Goal: Task Accomplishment & Management: Manage account settings

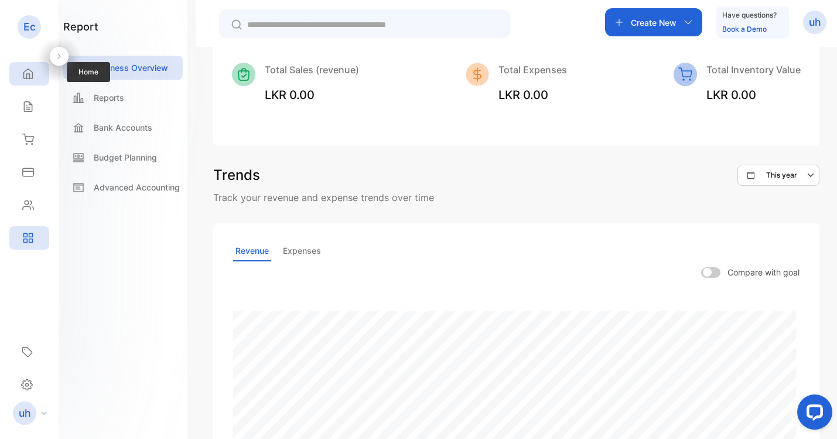
click at [24, 76] on icon at bounding box center [28, 74] width 12 height 12
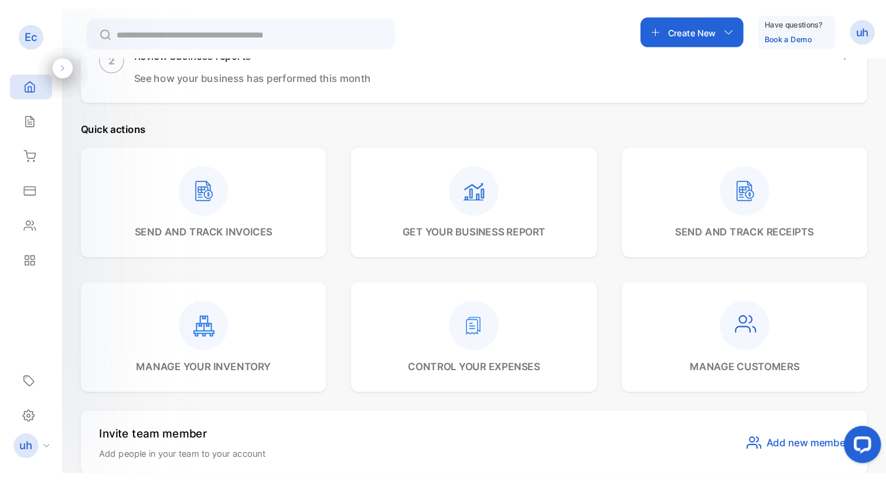
scroll to position [265, 0]
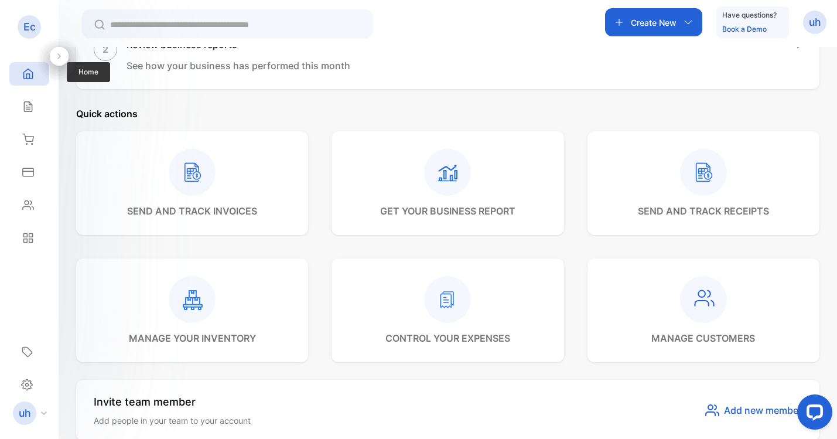
click at [20, 81] on div "Home" at bounding box center [29, 73] width 40 height 23
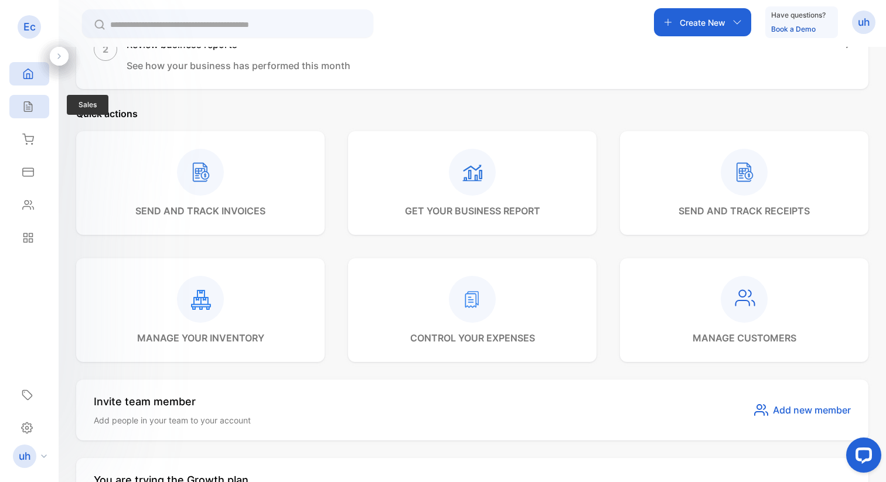
click at [42, 113] on div "Sales" at bounding box center [29, 106] width 40 height 23
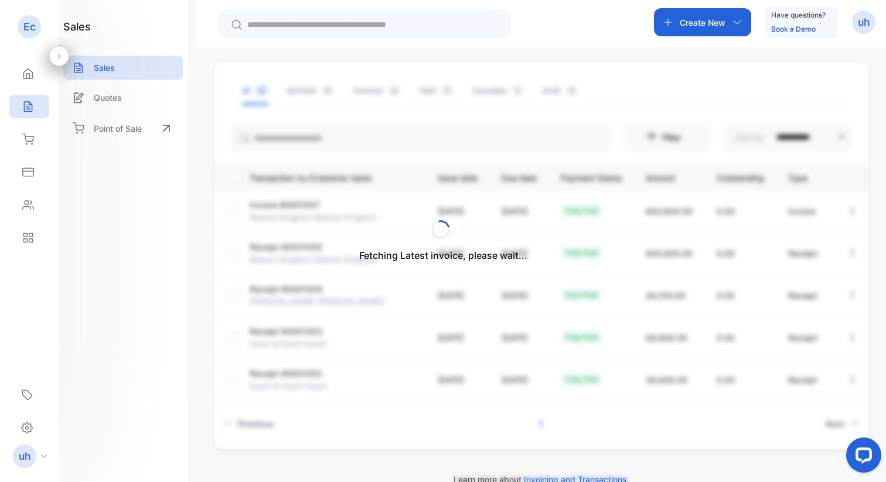
scroll to position [74, 0]
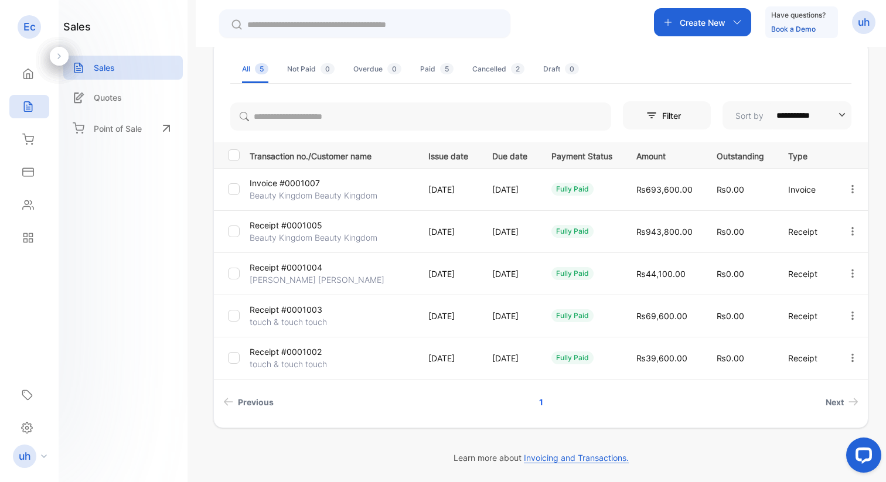
click at [690, 28] on p "Create New" at bounding box center [703, 22] width 46 height 12
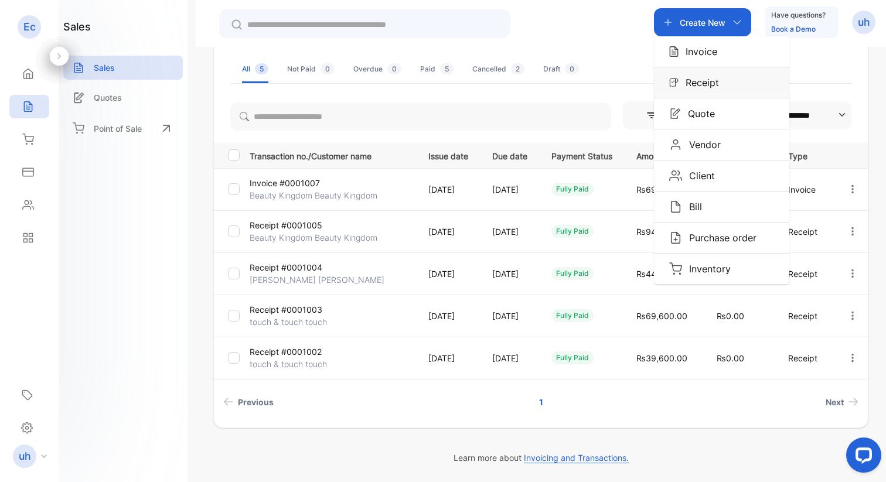
click at [705, 74] on div "Receipt" at bounding box center [721, 82] width 135 height 30
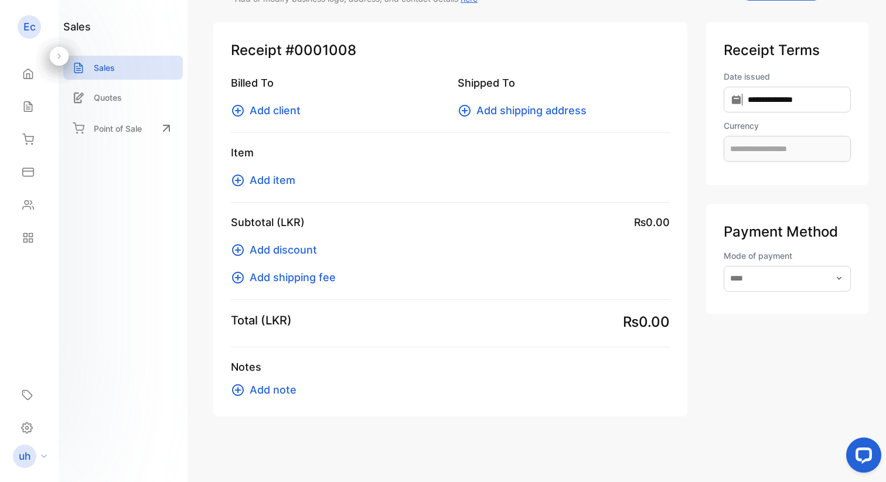
type input "**********"
click at [236, 106] on icon at bounding box center [238, 111] width 14 height 14
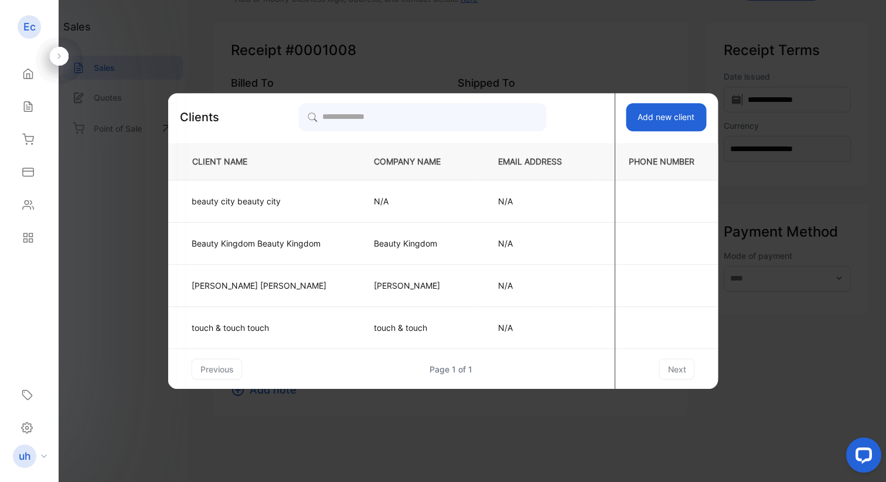
click at [663, 111] on button "Add new client" at bounding box center [666, 117] width 80 height 28
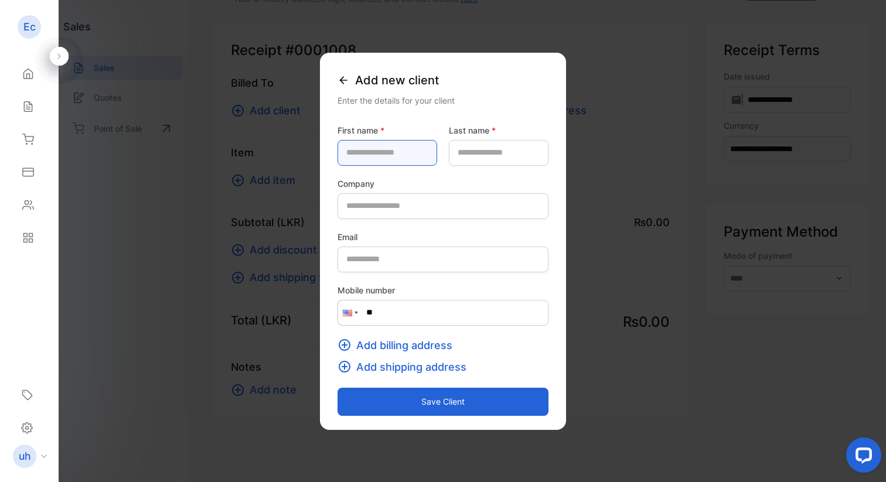
click at [374, 152] on name-inputfirstname "text" at bounding box center [388, 153] width 100 height 26
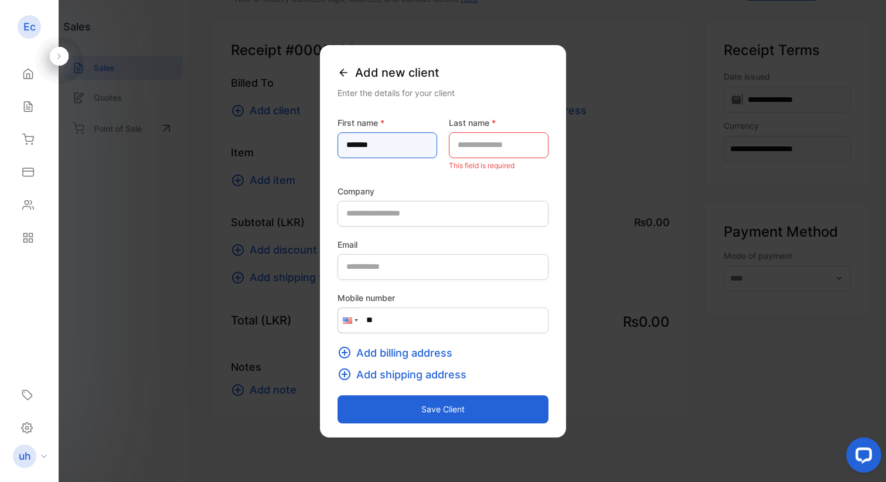
type name-inputfirstname "******"
click at [505, 150] on name-inputlastname "text" at bounding box center [499, 145] width 100 height 26
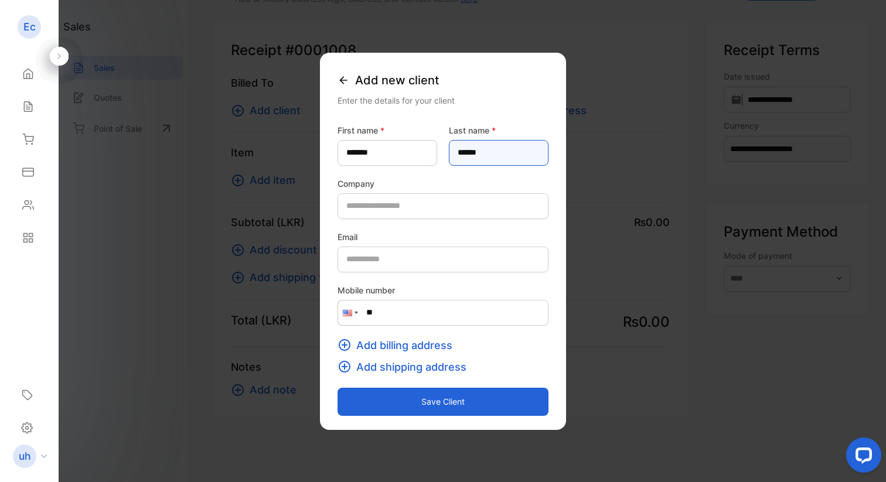
type name-inputlastname "******"
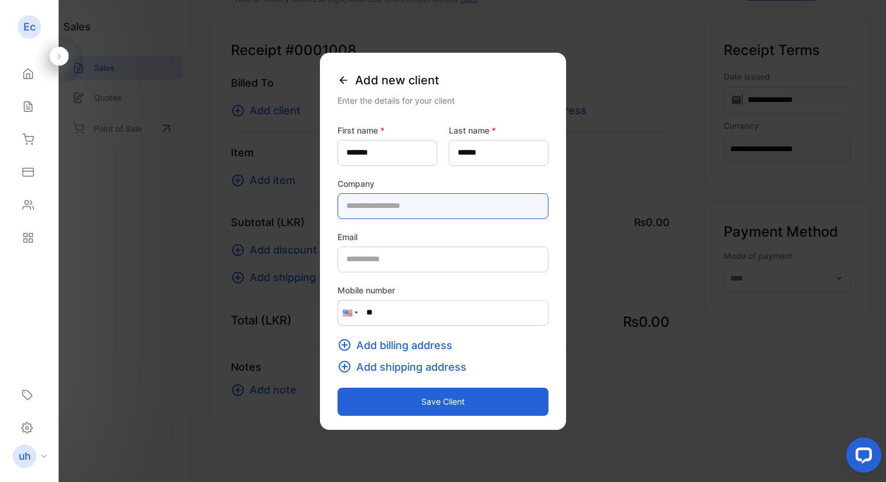
click at [467, 199] on input "text" at bounding box center [443, 206] width 211 height 26
type input "******"
click at [435, 408] on button "Save client" at bounding box center [443, 402] width 211 height 28
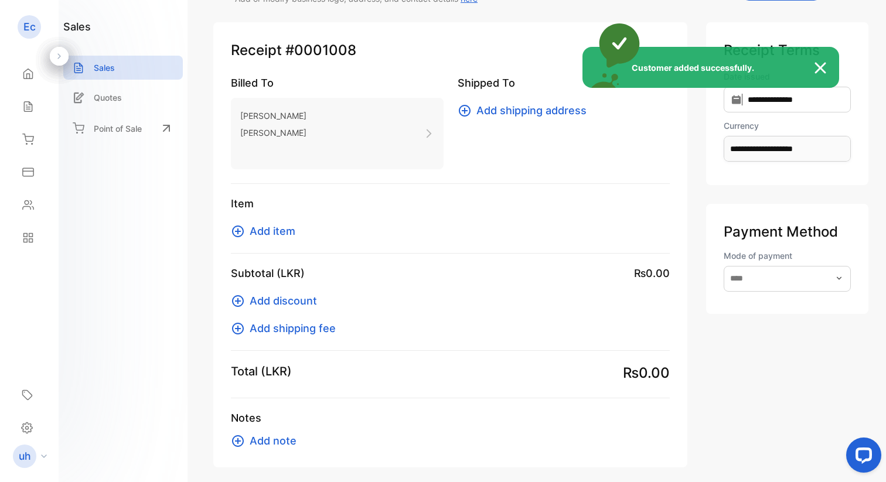
click at [240, 232] on div "Customer added successfully." at bounding box center [443, 241] width 886 height 482
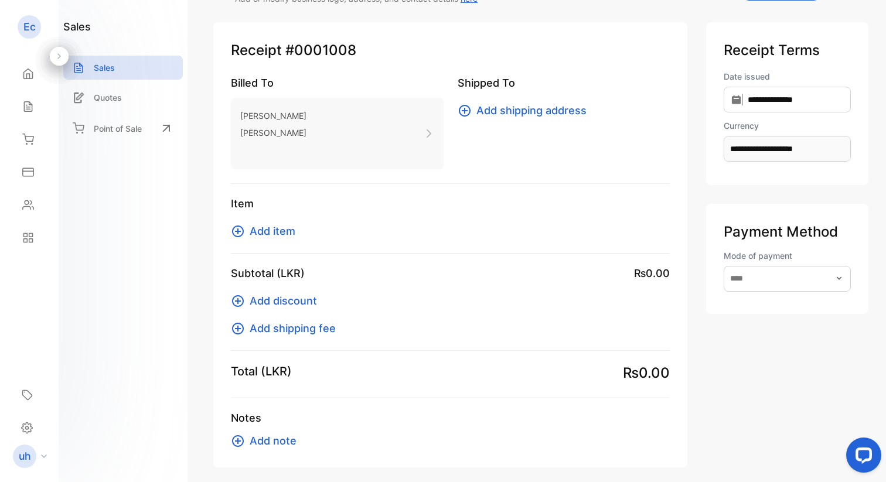
click at [240, 232] on icon at bounding box center [238, 231] width 14 height 14
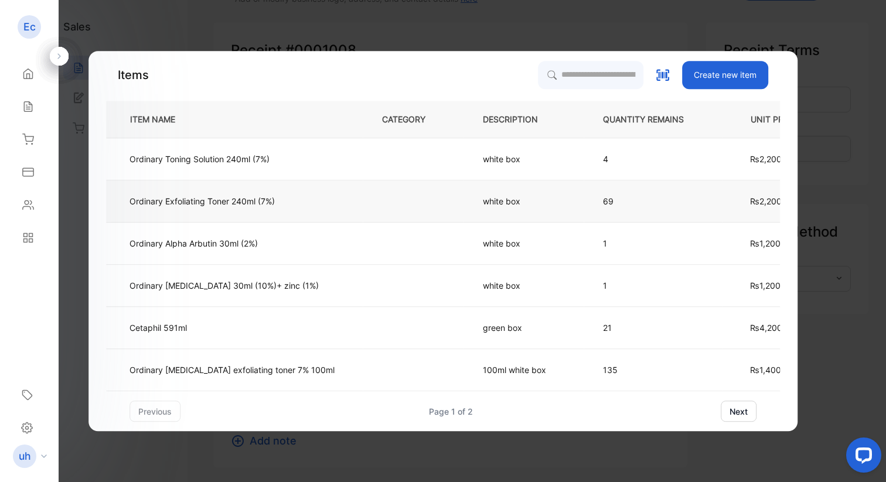
click at [670, 200] on p "69" at bounding box center [653, 201] width 100 height 12
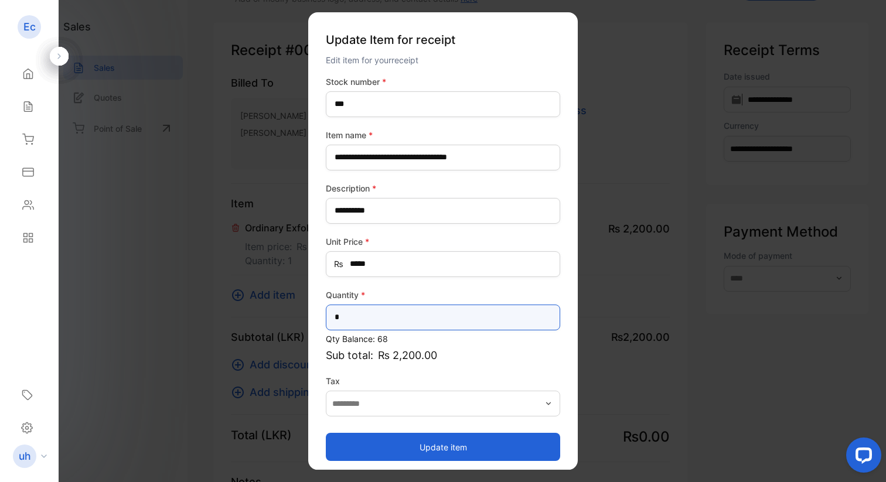
click at [391, 311] on input "*" at bounding box center [443, 318] width 234 height 26
type input "**"
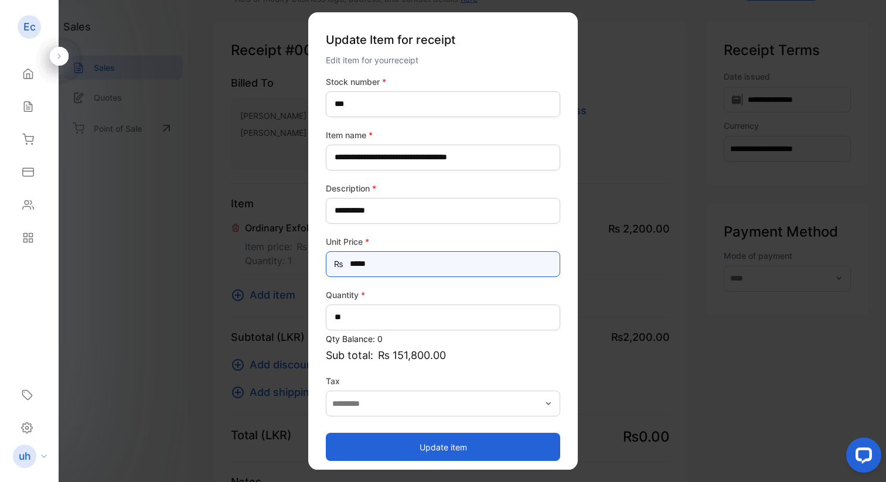
click at [444, 263] on Price-inputprice "*****" at bounding box center [443, 264] width 234 height 26
type Price-inputprice "*"
type Price-inputprice "*****"
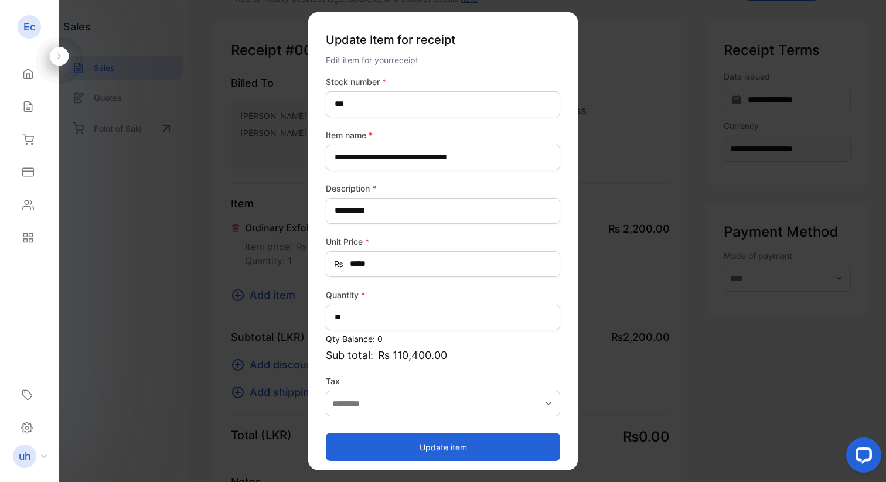
click at [475, 438] on button "Update item" at bounding box center [443, 447] width 234 height 28
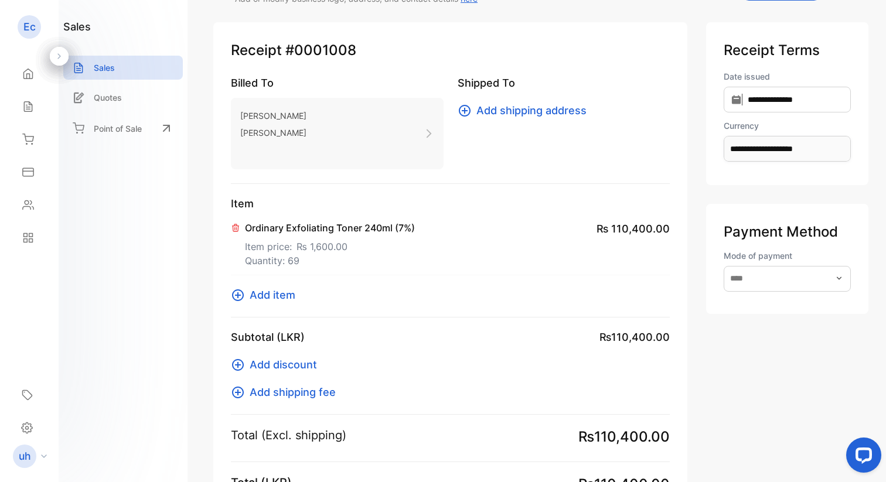
click at [237, 295] on icon at bounding box center [238, 295] width 12 height 12
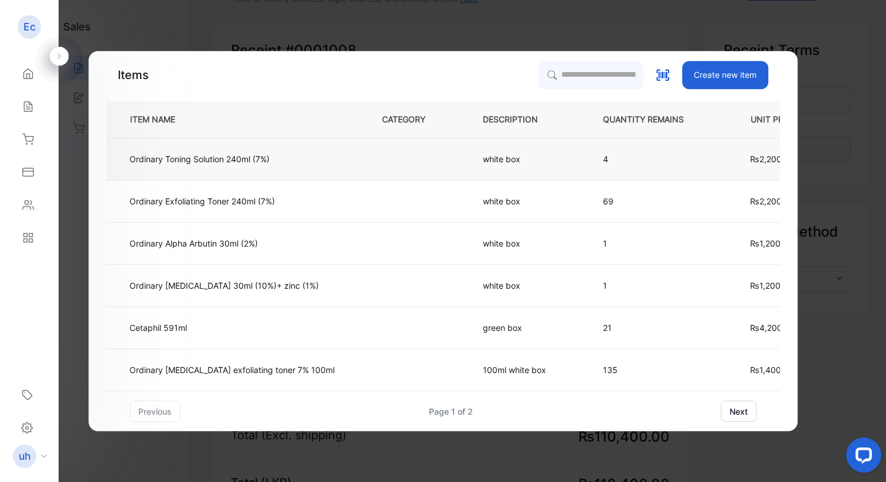
click at [376, 173] on td at bounding box center [413, 159] width 101 height 42
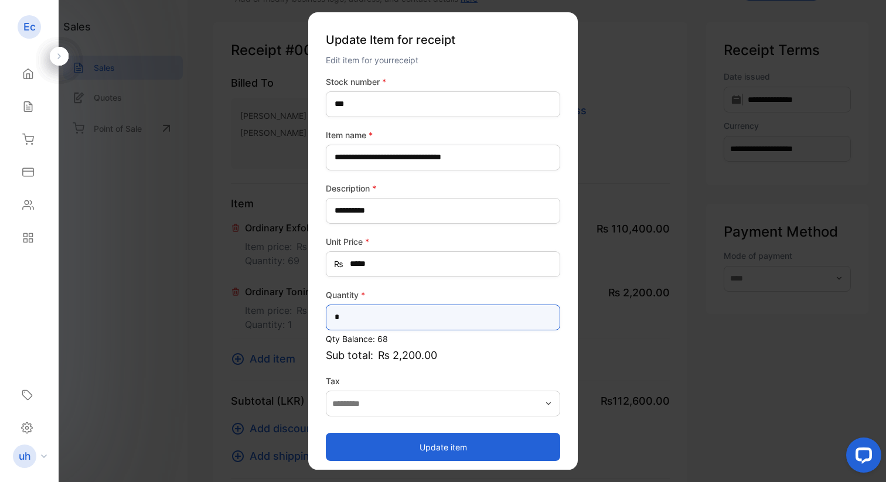
click at [408, 310] on input "*" at bounding box center [443, 318] width 234 height 26
type input "*"
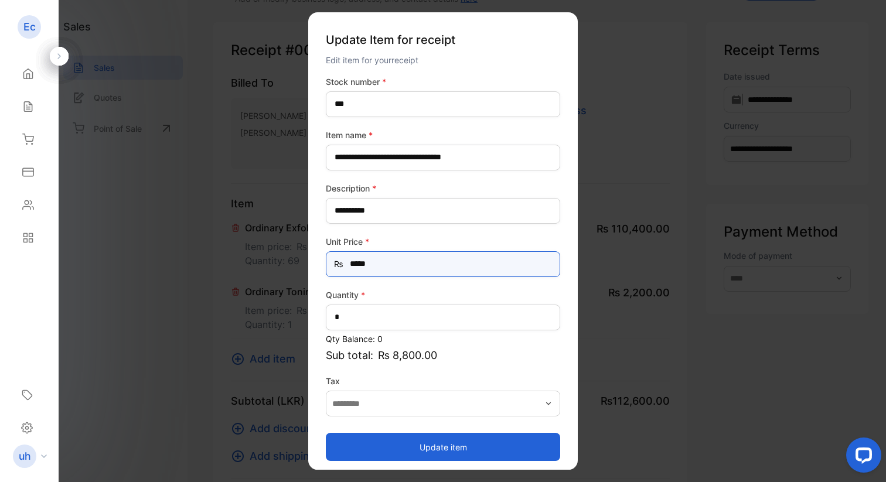
click at [384, 253] on Price-inputprice "*****" at bounding box center [443, 264] width 234 height 26
type Price-inputprice "*****"
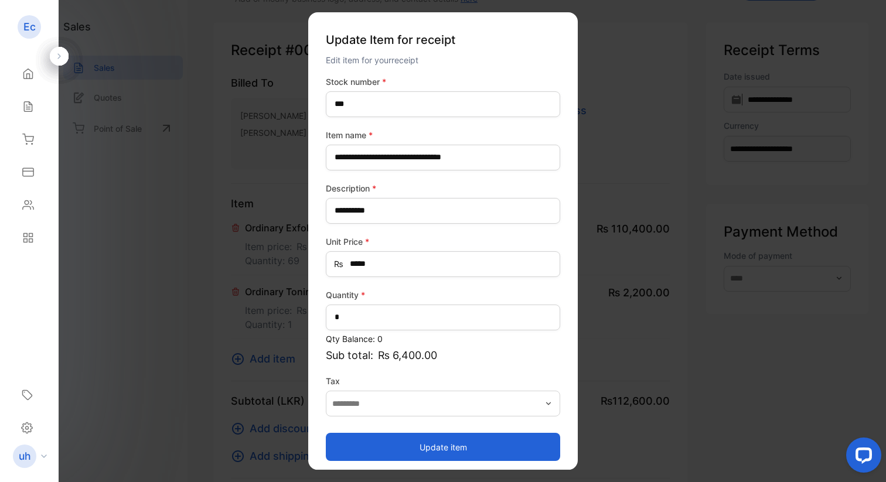
click at [427, 438] on button "Update item" at bounding box center [443, 447] width 234 height 28
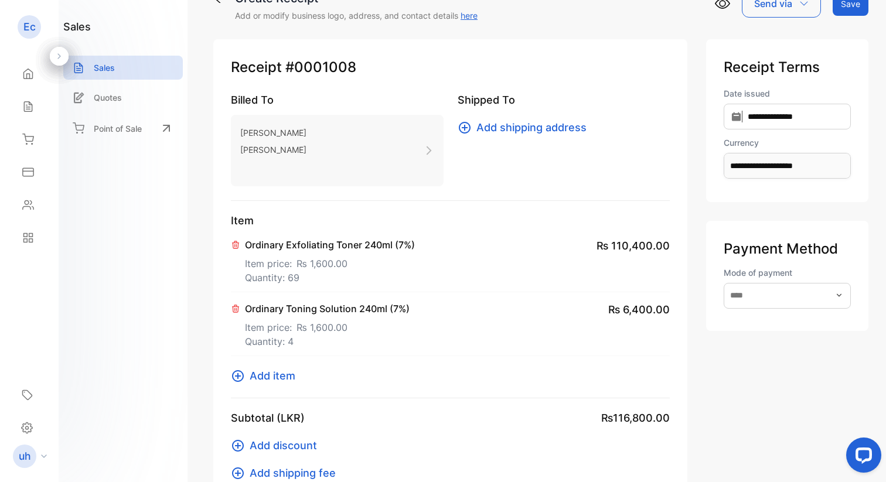
scroll to position [34, 0]
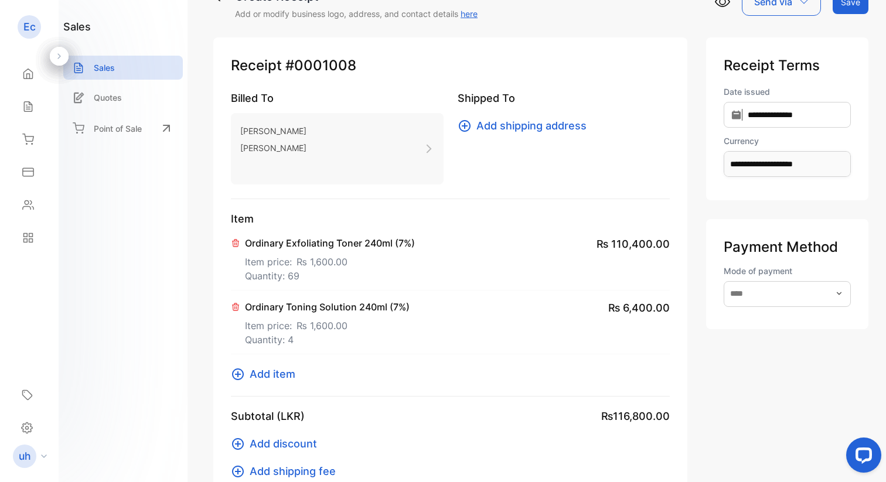
click at [237, 369] on icon at bounding box center [238, 375] width 12 height 12
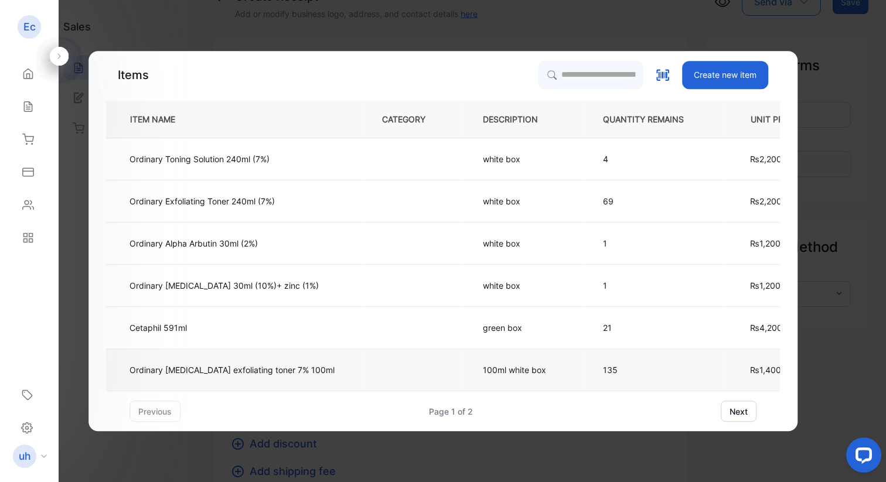
click at [464, 379] on td "100ml white box" at bounding box center [524, 370] width 120 height 42
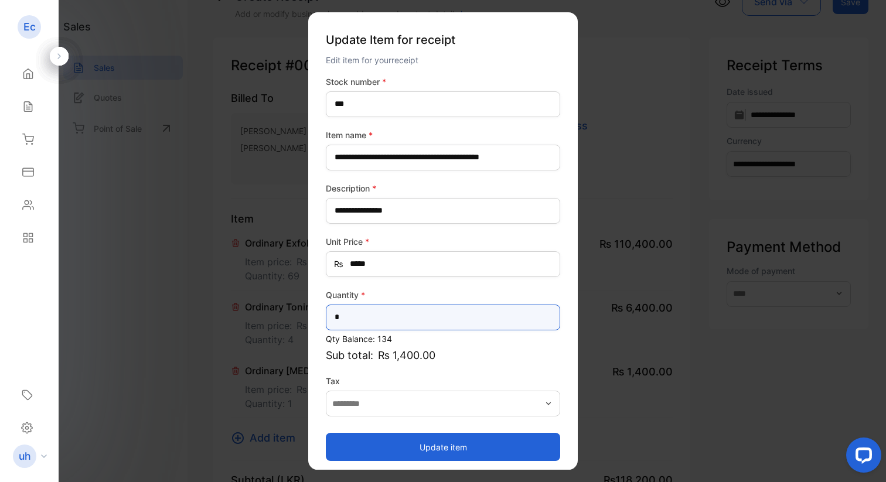
click at [413, 325] on input "*" at bounding box center [443, 318] width 234 height 26
type input "***"
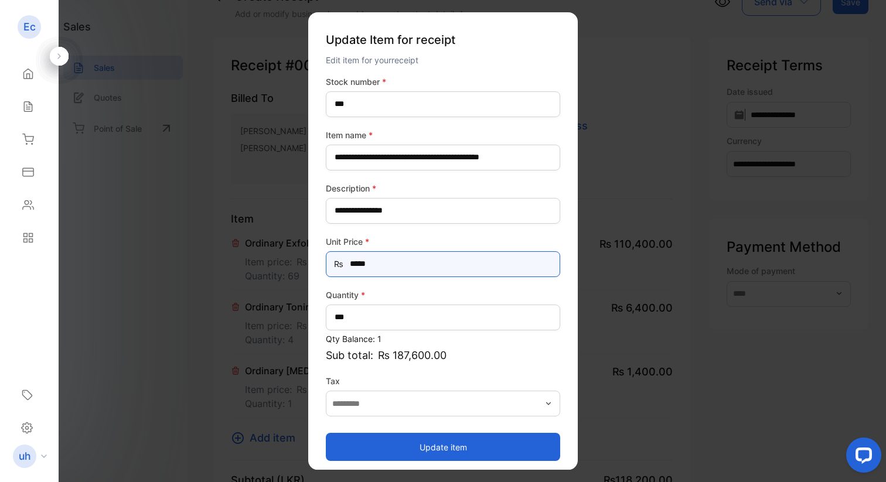
click at [415, 264] on Price-inputprice "*****" at bounding box center [443, 264] width 234 height 26
type Price-inputprice "*****"
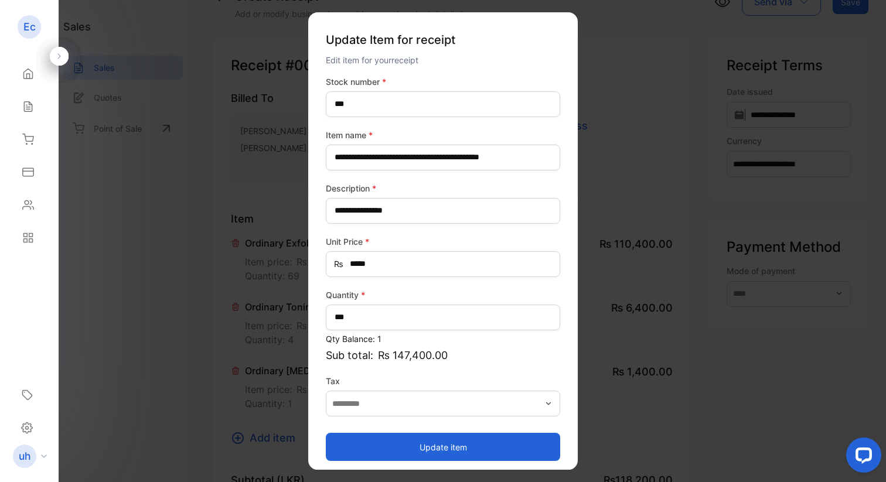
click at [468, 438] on button "Update item" at bounding box center [443, 447] width 234 height 28
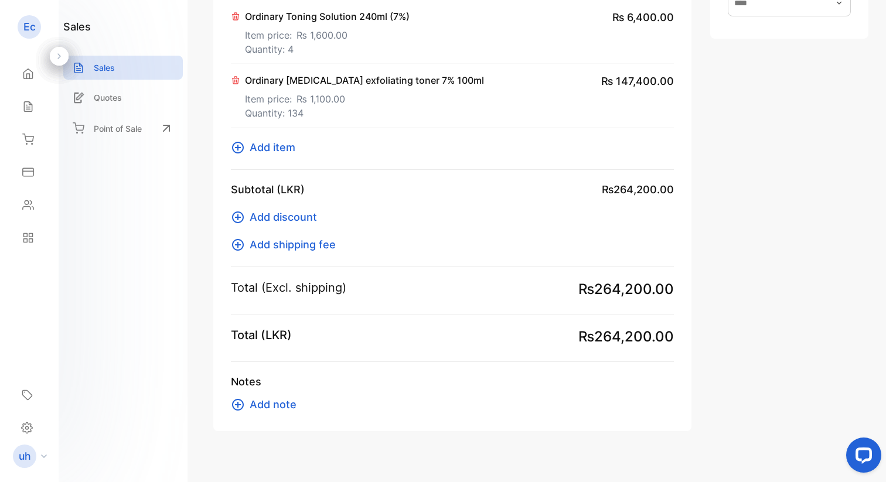
scroll to position [339, 0]
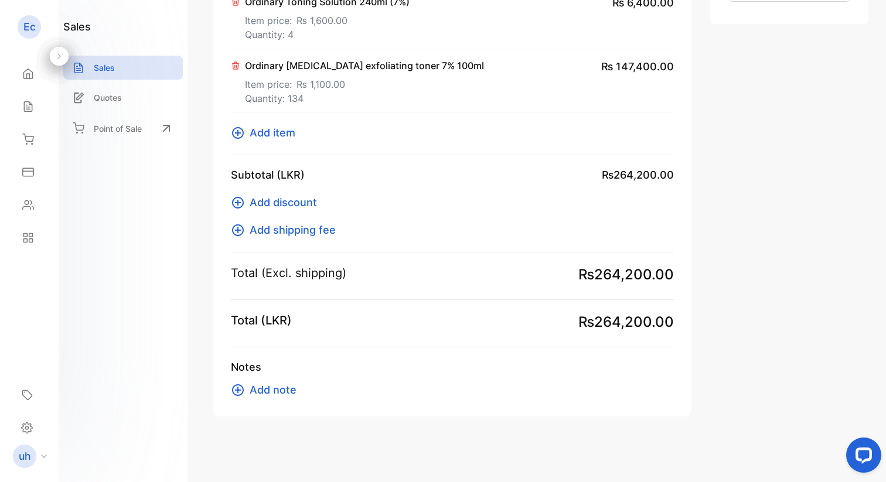
click at [237, 206] on icon at bounding box center [238, 203] width 14 height 14
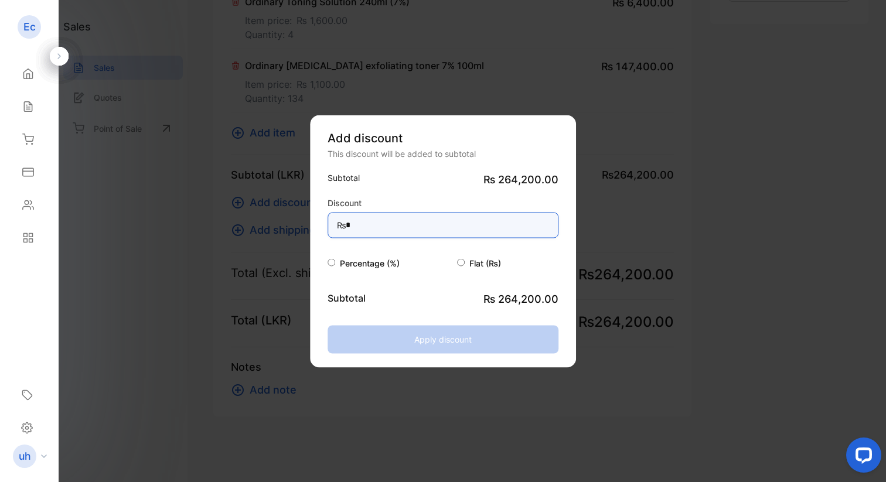
click at [353, 224] on input "*" at bounding box center [443, 225] width 231 height 26
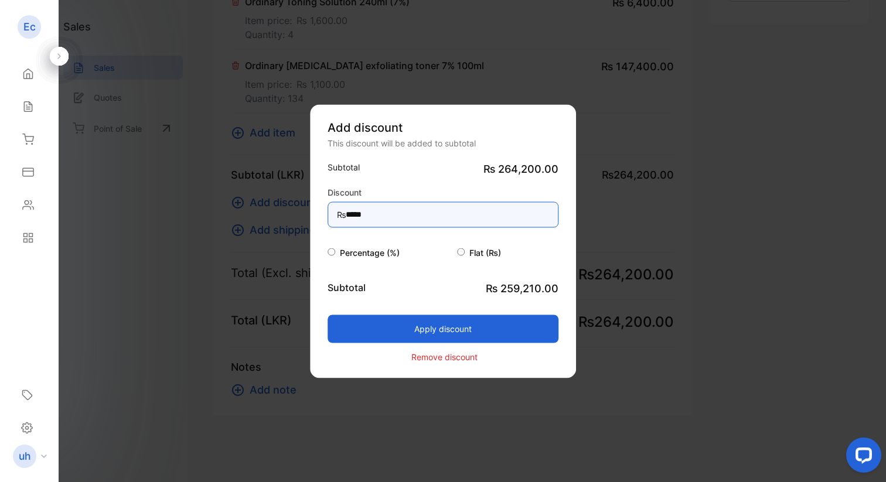
type input "*****"
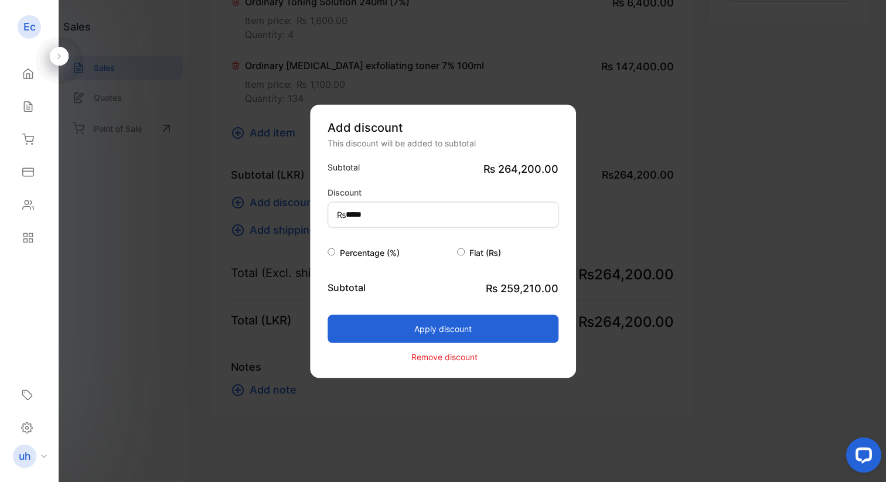
click at [435, 357] on p "Remove discount" at bounding box center [444, 357] width 66 height 12
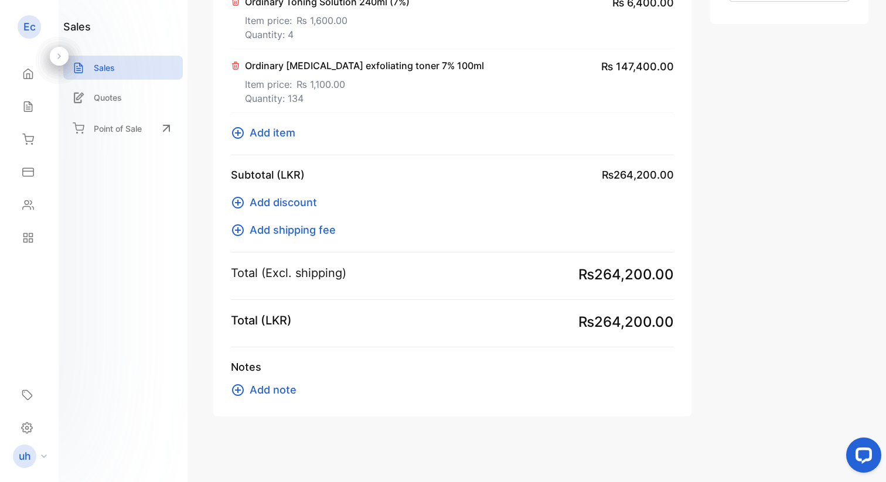
scroll to position [0, 0]
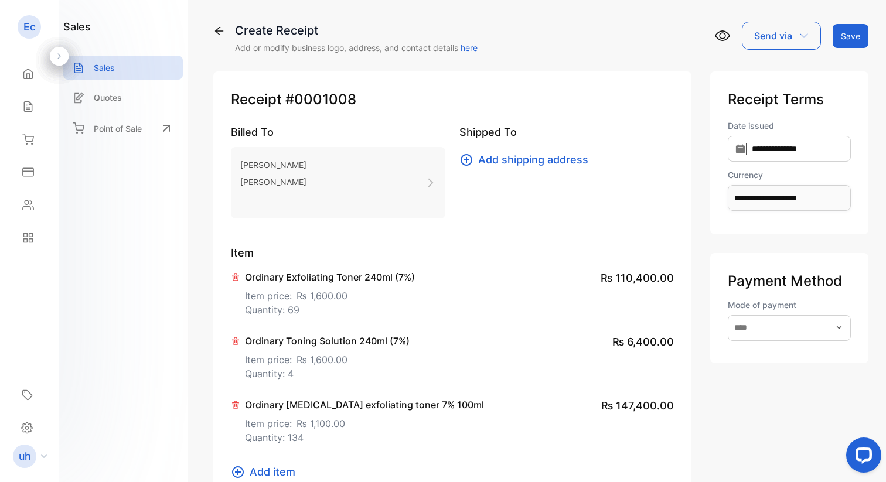
click at [837, 32] on button "Save" at bounding box center [851, 36] width 36 height 24
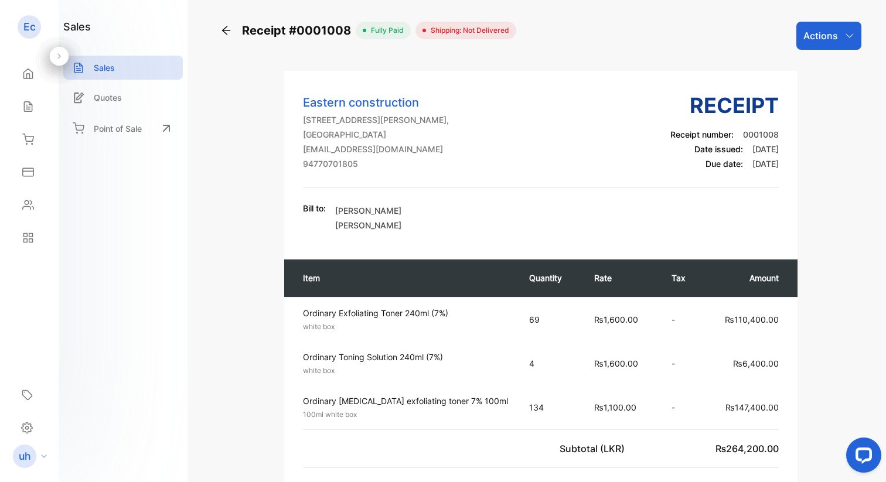
click at [455, 30] on span "Shipping: Not Delivered" at bounding box center [467, 30] width 83 height 11
click at [813, 46] on div "Actions" at bounding box center [828, 36] width 65 height 28
click at [837, 199] on div "Receipt #0001008 fully paid Shipping: Not Delivered Actions Print packing slip …" at bounding box center [541, 241] width 690 height 482
click at [24, 74] on icon at bounding box center [28, 74] width 12 height 12
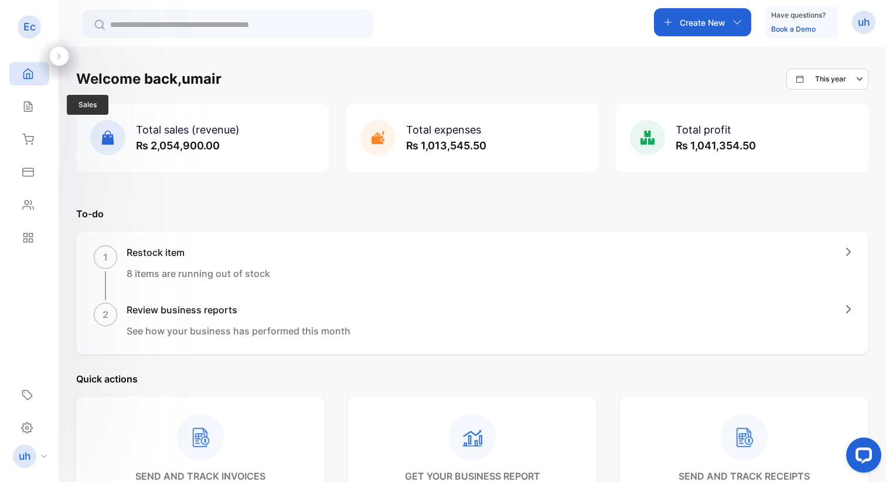
click at [36, 91] on div "Sales Sales" at bounding box center [29, 106] width 40 height 33
click at [32, 181] on div "Expenses" at bounding box center [29, 172] width 40 height 23
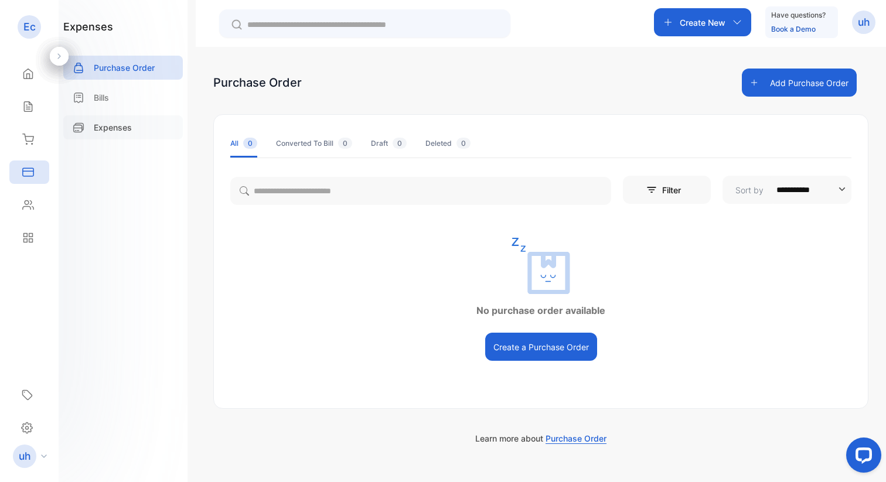
click at [108, 120] on div "Expenses" at bounding box center [123, 127] width 120 height 24
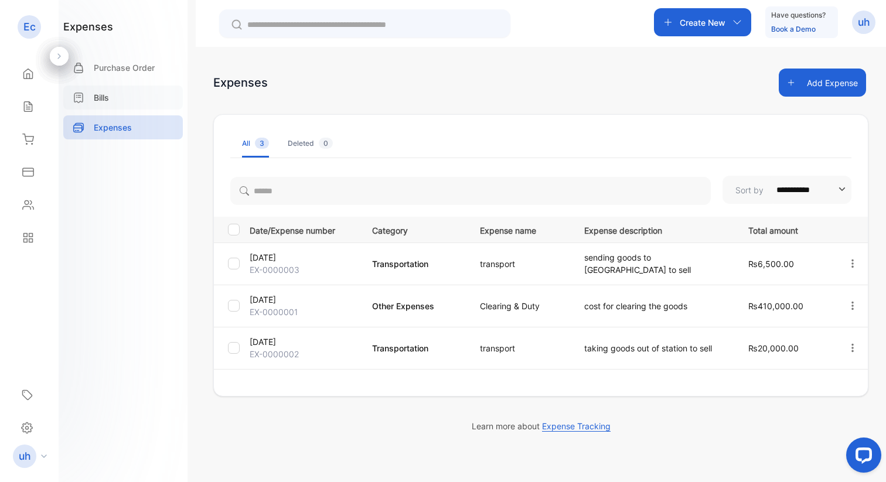
click at [107, 105] on div "Bills" at bounding box center [123, 98] width 120 height 24
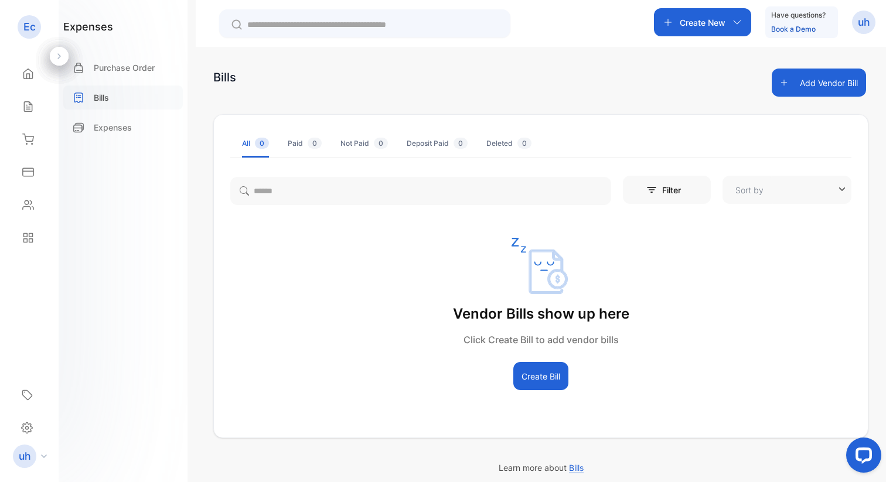
type input "**********"
click at [94, 138] on div "Expenses" at bounding box center [123, 127] width 120 height 24
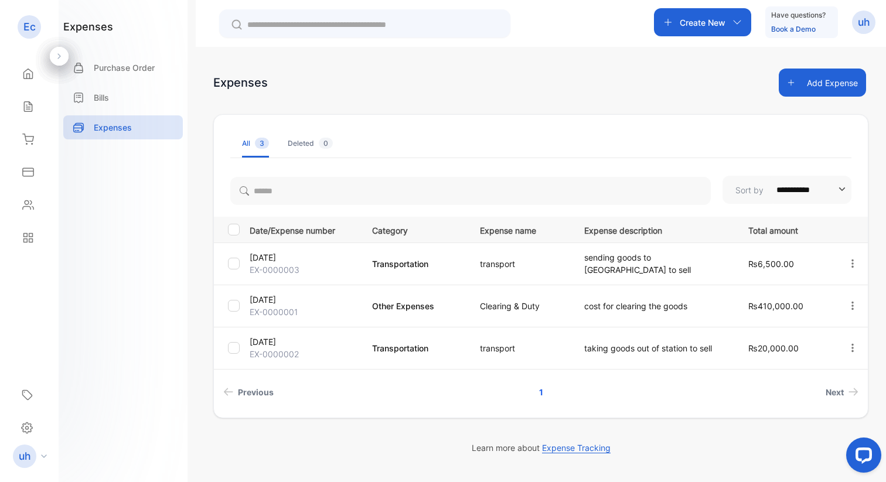
click at [824, 86] on button "Add Expense" at bounding box center [822, 83] width 87 height 28
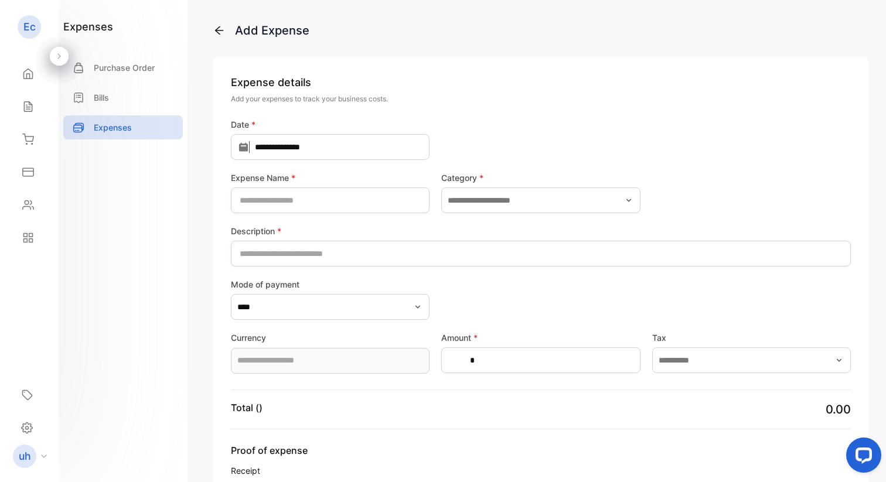
type input "**********"
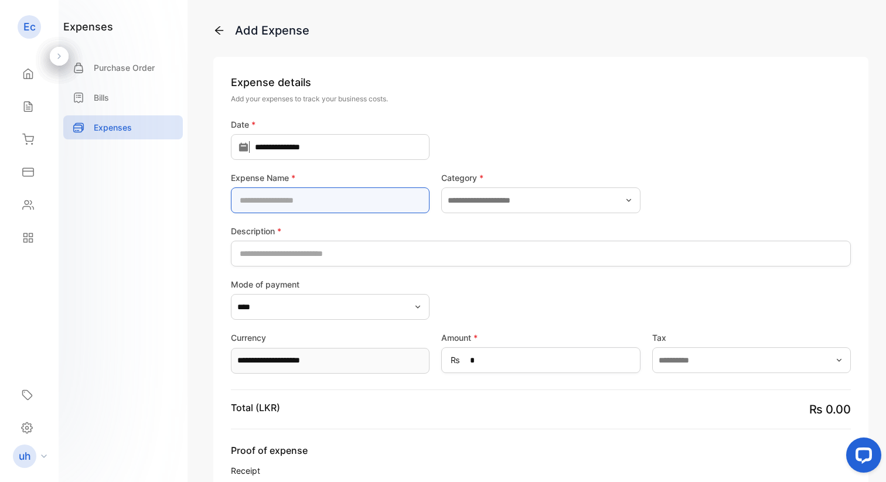
click at [358, 193] on Name-inputExpenseName "text" at bounding box center [330, 201] width 199 height 26
type Name-inputExpenseName "**********"
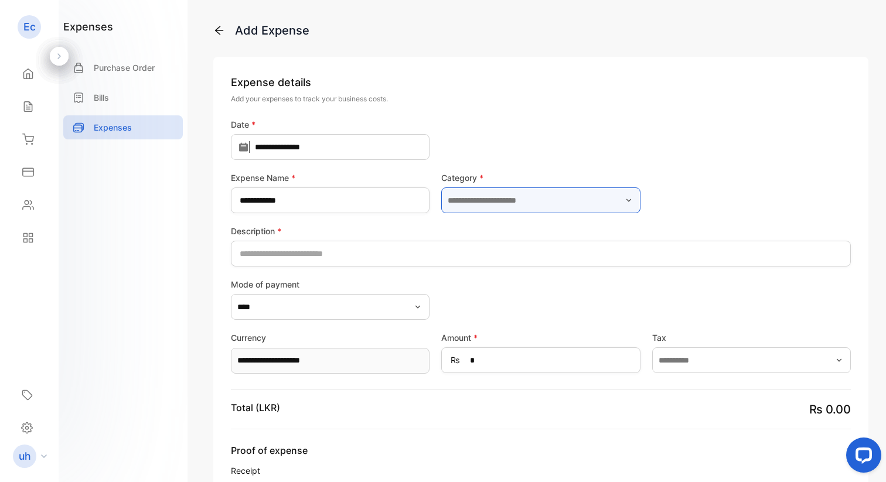
click at [444, 195] on input "text" at bounding box center [540, 201] width 199 height 26
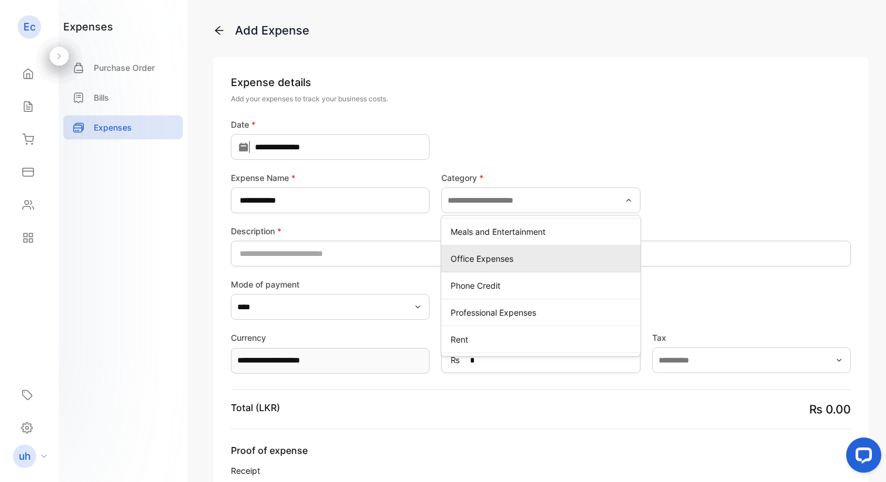
click at [488, 264] on p "Office Expenses" at bounding box center [543, 259] width 185 height 12
type input "**********"
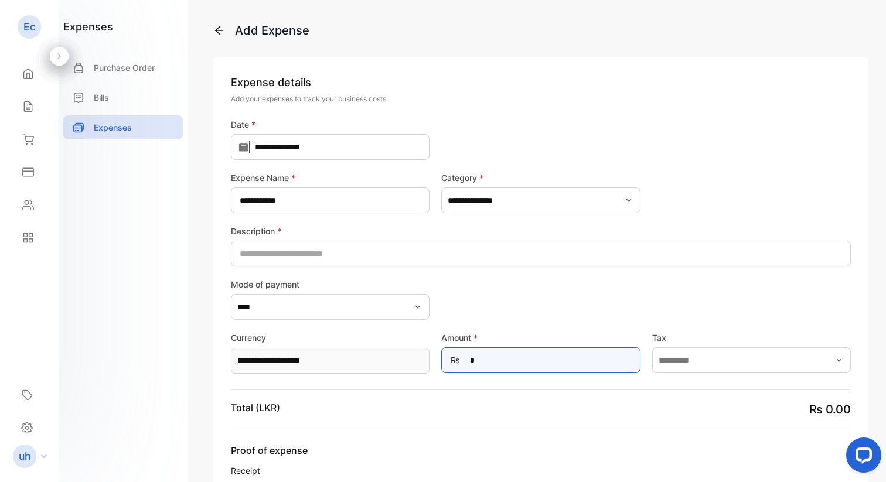
click at [533, 371] on input "*" at bounding box center [540, 360] width 199 height 26
type input "*****"
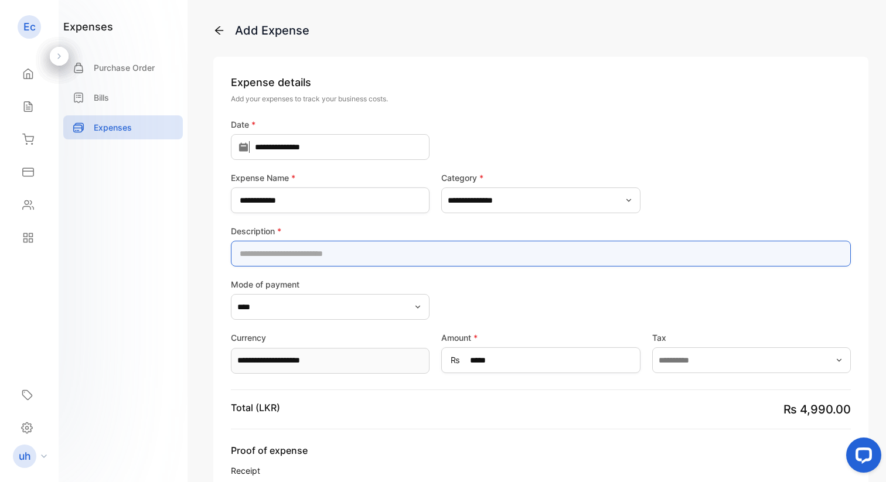
click at [324, 246] on input "text" at bounding box center [541, 254] width 620 height 26
type input "*"
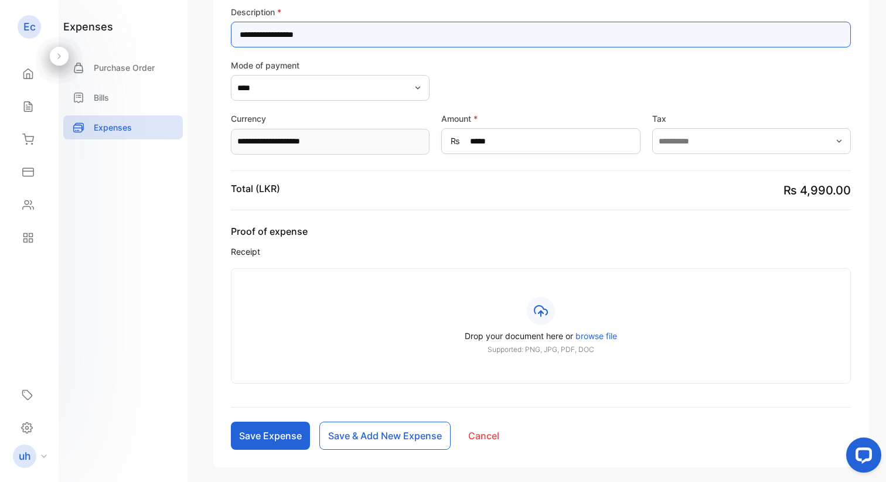
scroll to position [306, 0]
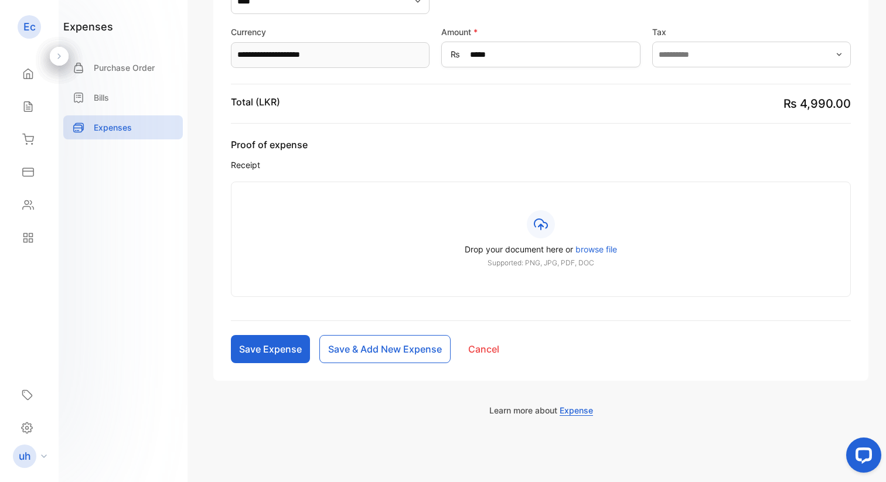
type input "**********"
click at [277, 350] on button "Save Expense" at bounding box center [270, 349] width 79 height 28
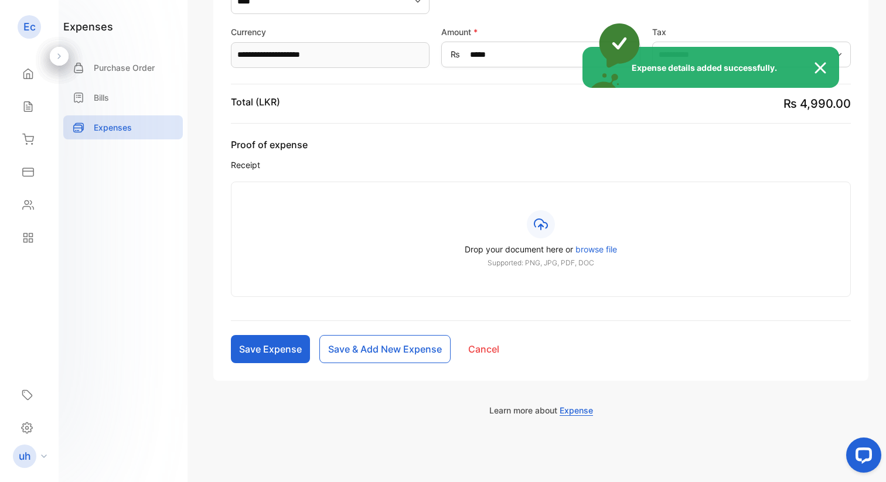
type input "*"
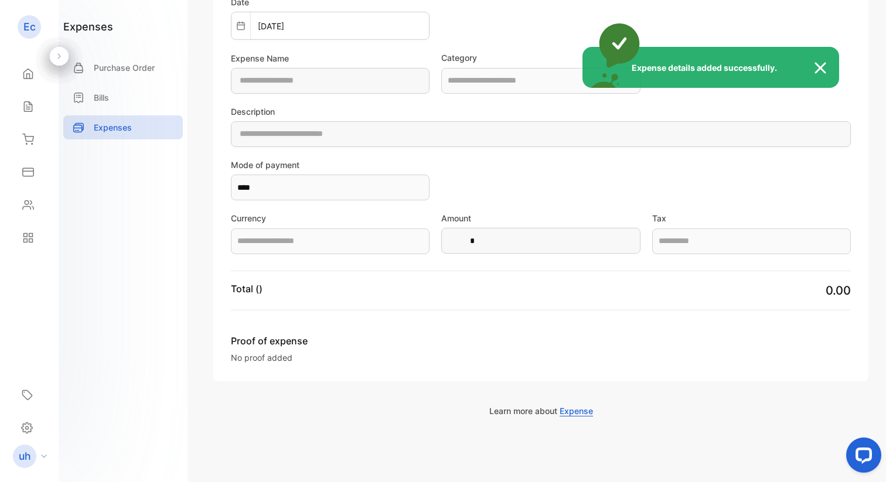
type Name-inputExpenseName "**********"
type input "**********"
type input "*****"
type input "**********"
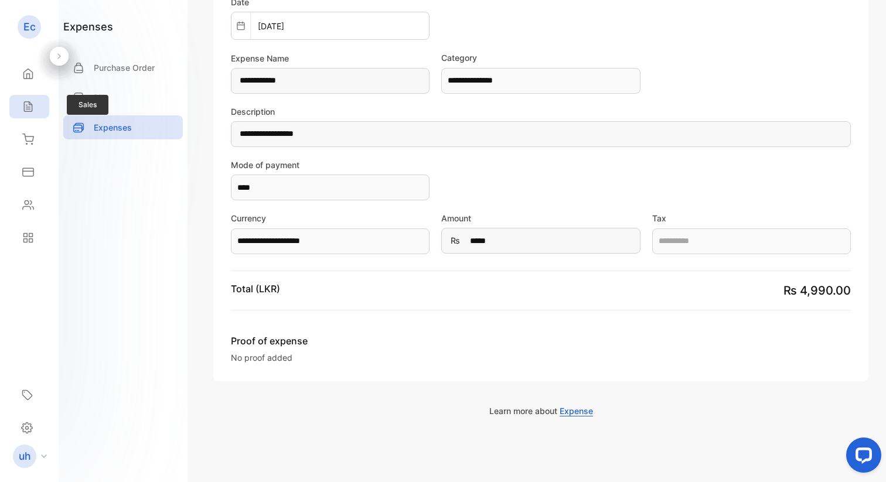
click at [18, 112] on div "Sales" at bounding box center [29, 106] width 40 height 23
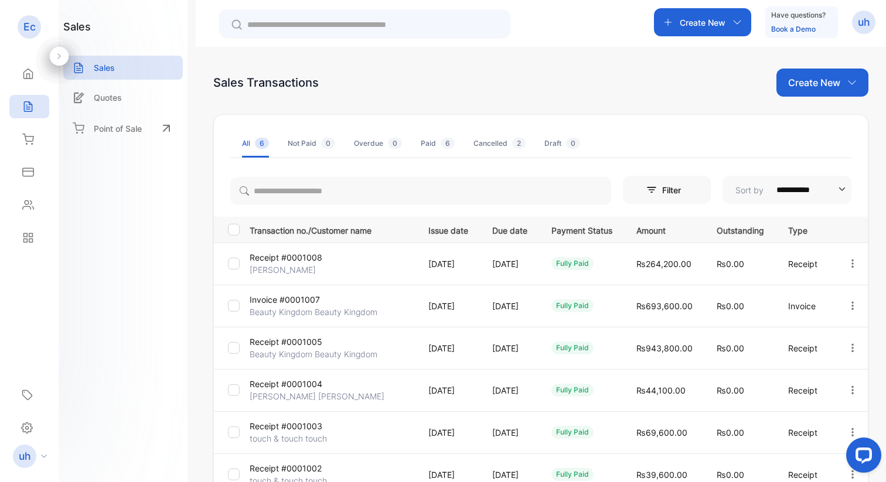
click at [837, 259] on icon "button" at bounding box center [852, 263] width 11 height 11
click at [824, 300] on span "View Receipt" at bounding box center [836, 297] width 58 height 14
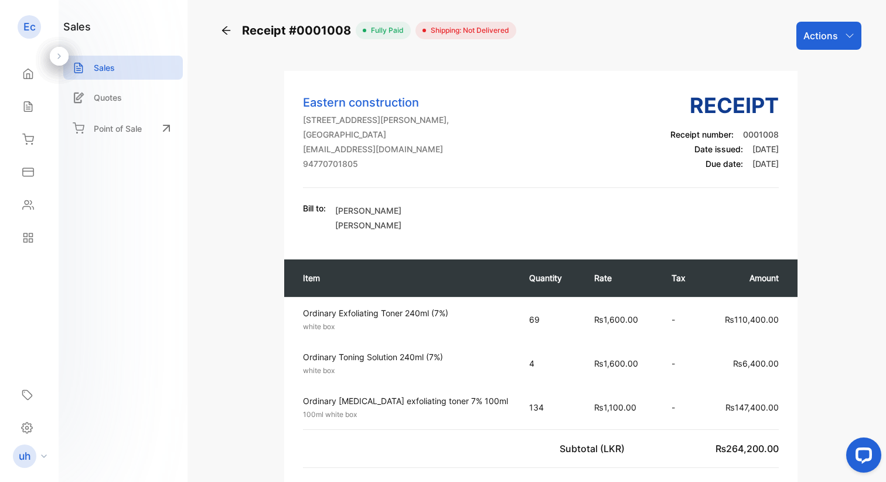
click at [817, 36] on p "Actions" at bounding box center [820, 36] width 35 height 14
click at [567, 272] on th "Quantity" at bounding box center [549, 279] width 64 height 38
click at [807, 29] on p "Actions" at bounding box center [820, 36] width 35 height 14
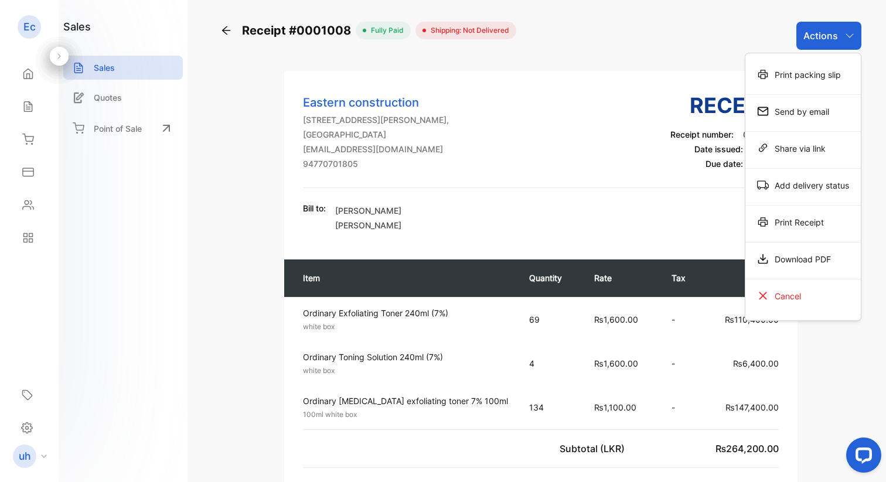
click at [623, 284] on p "Rate" at bounding box center [621, 278] width 54 height 12
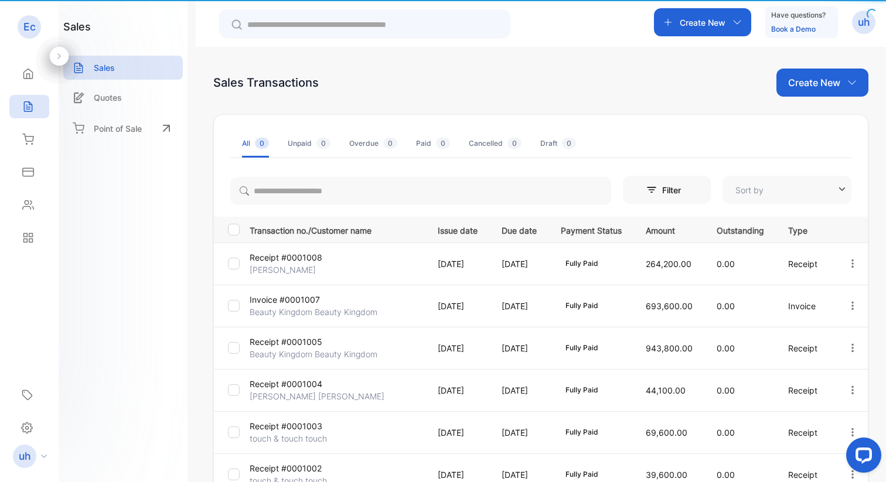
type input "**********"
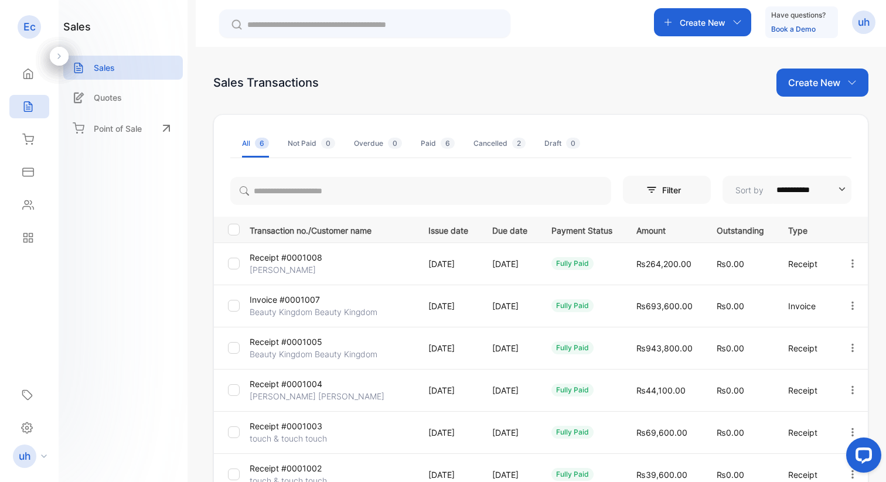
click at [837, 272] on button "button" at bounding box center [852, 263] width 11 height 23
click at [822, 221] on th "Type" at bounding box center [803, 230] width 59 height 26
click at [437, 144] on div "Paid 6" at bounding box center [438, 143] width 34 height 11
click at [506, 146] on div "Cancelled 2" at bounding box center [499, 143] width 52 height 11
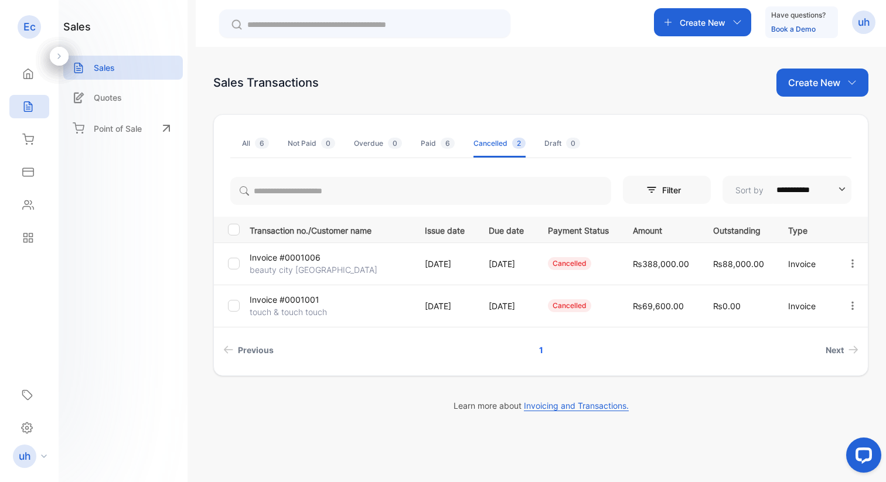
click at [371, 146] on div "Overdue 0" at bounding box center [378, 143] width 48 height 11
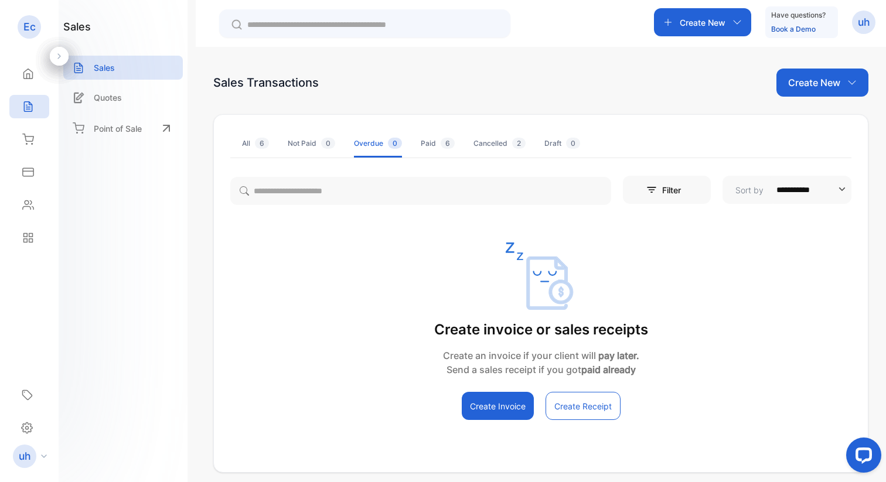
click at [440, 147] on div "Paid 6" at bounding box center [438, 143] width 34 height 11
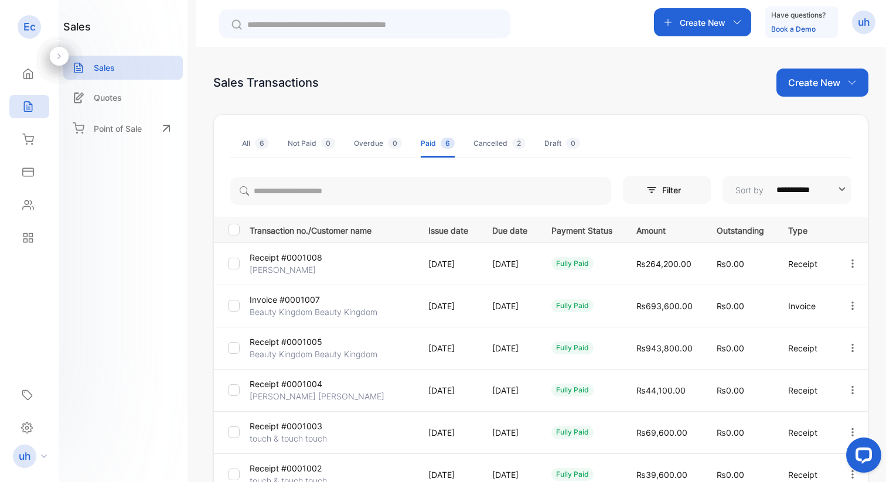
click at [837, 261] on icon "button" at bounding box center [852, 263] width 11 height 11
click at [105, 243] on div "sales Sales Quotes Point of Sale" at bounding box center [123, 241] width 129 height 482
click at [27, 79] on icon at bounding box center [28, 74] width 12 height 12
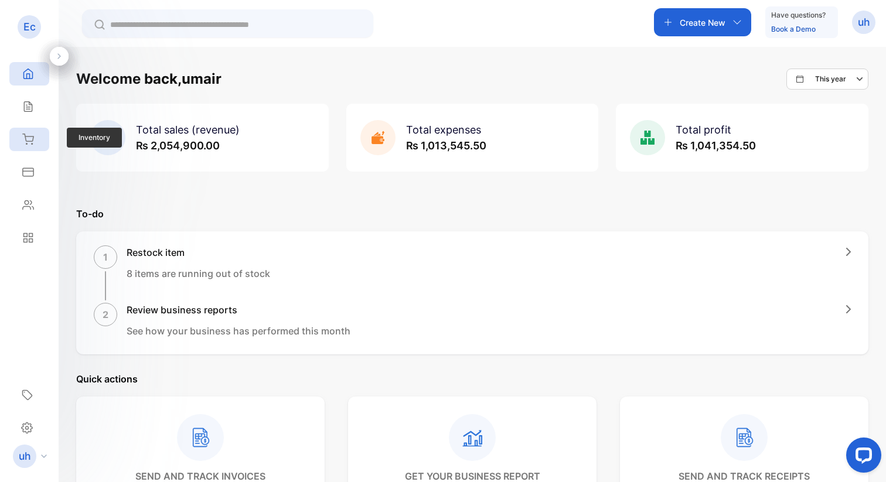
click at [30, 144] on icon at bounding box center [28, 140] width 12 height 12
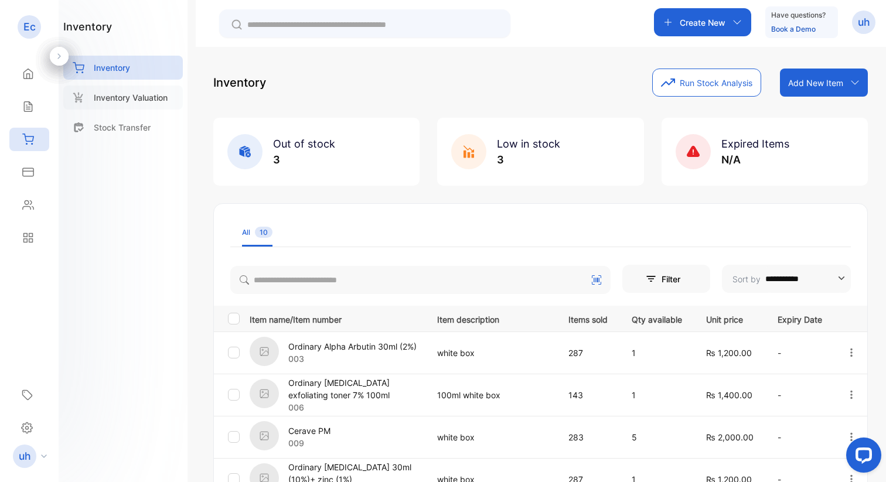
click at [146, 86] on div "Inventory Valuation" at bounding box center [123, 98] width 120 height 24
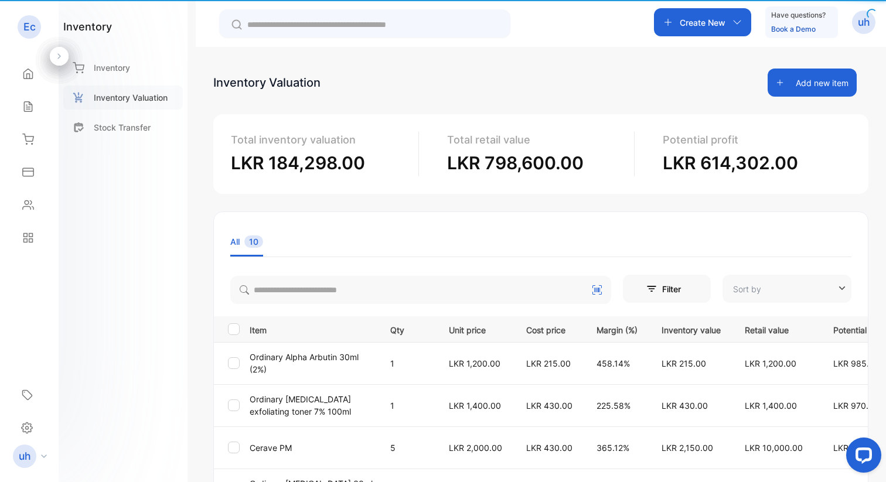
type input "**********"
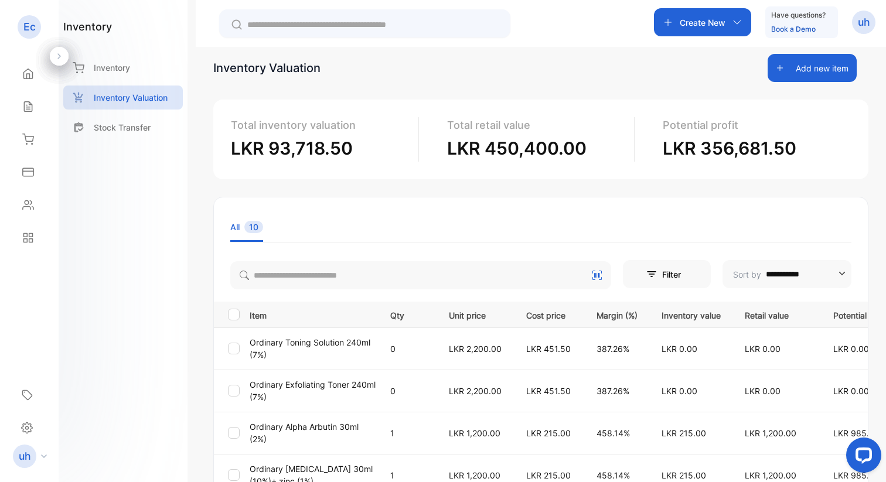
scroll to position [15, 0]
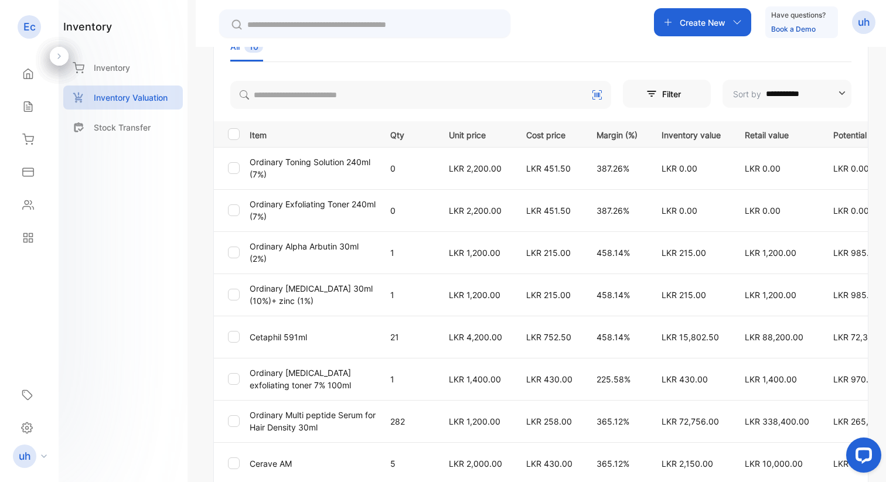
click at [548, 394] on td "LKR 430.00" at bounding box center [547, 379] width 70 height 42
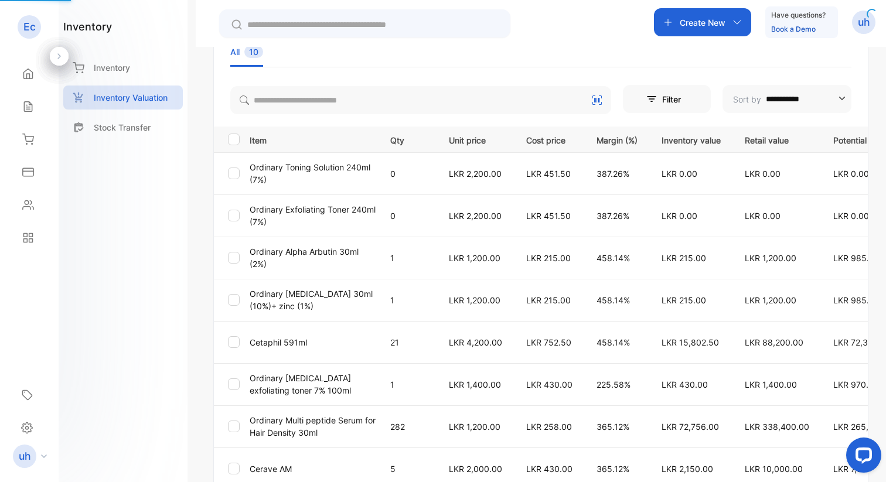
scroll to position [156, 0]
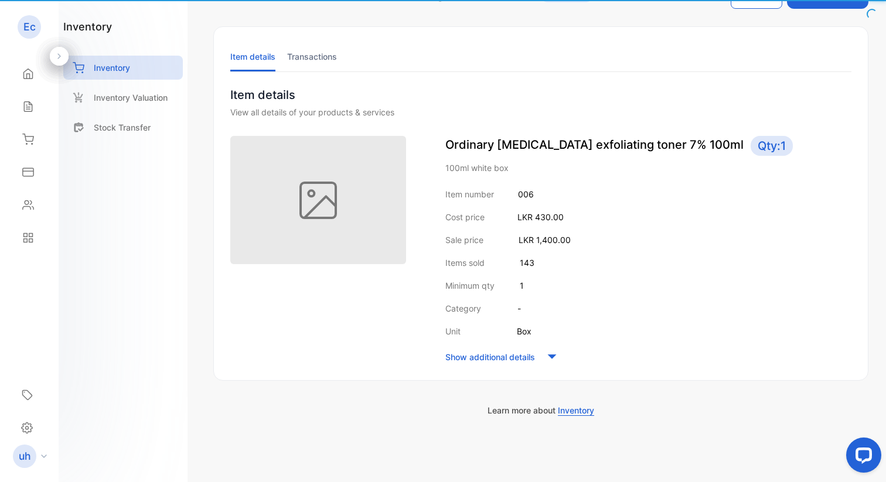
scroll to position [41, 0]
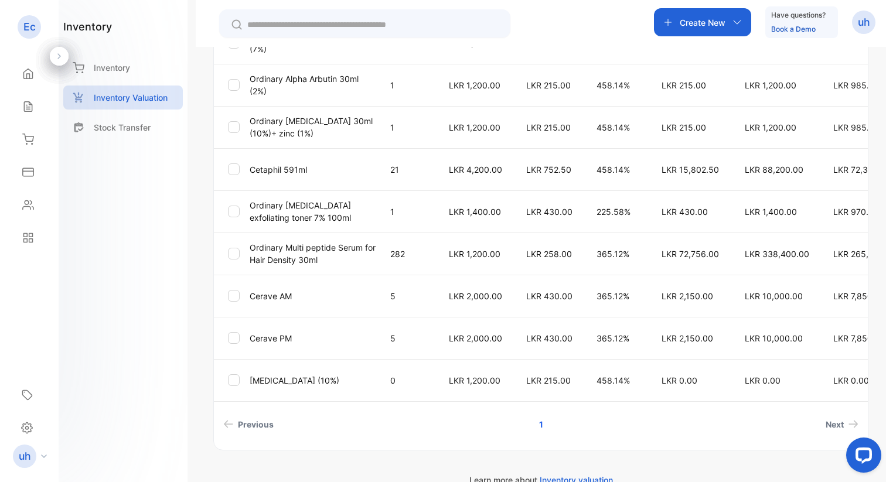
scroll to position [355, 0]
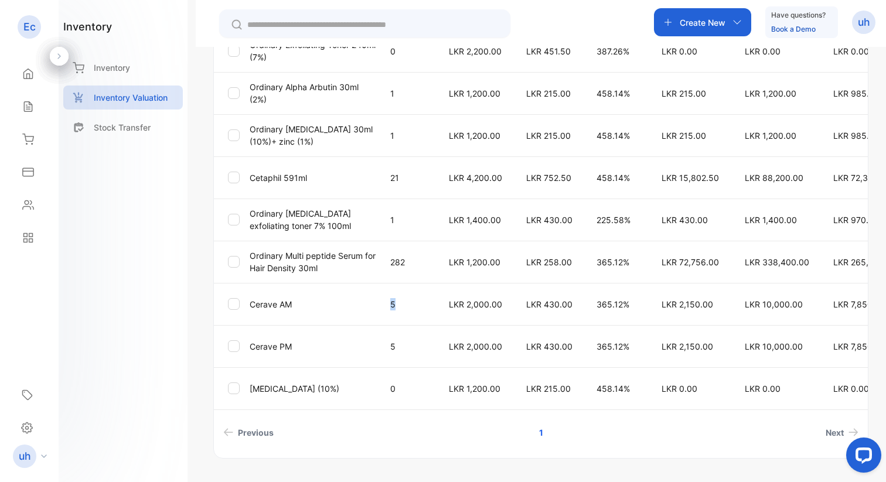
drag, startPoint x: 387, startPoint y: 303, endPoint x: 410, endPoint y: 312, distance: 25.2
click at [410, 312] on td "5" at bounding box center [405, 304] width 59 height 42
drag, startPoint x: 384, startPoint y: 345, endPoint x: 419, endPoint y: 352, distance: 35.3
click at [419, 352] on td "5" at bounding box center [405, 346] width 59 height 42
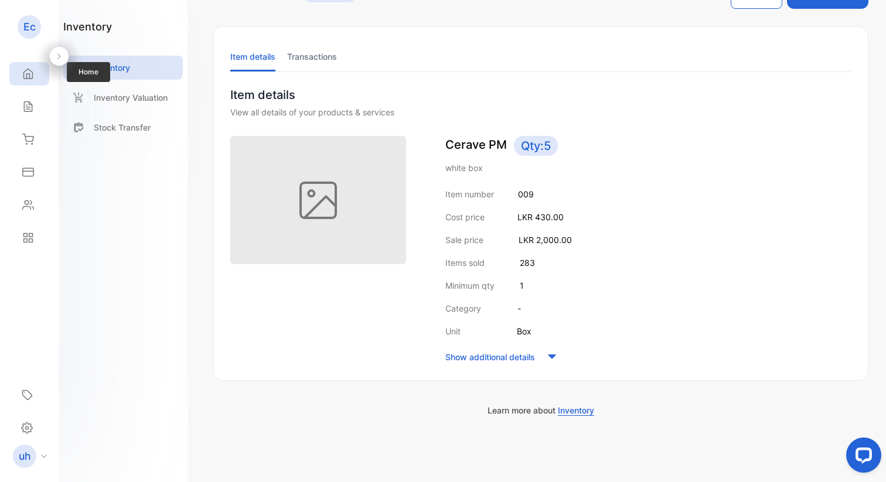
click at [26, 73] on icon at bounding box center [28, 74] width 12 height 12
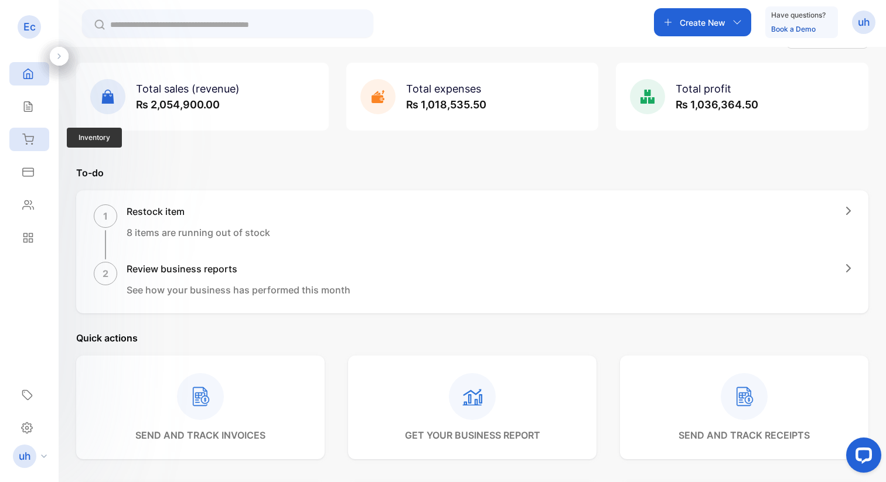
click at [20, 128] on div "Ec Eastern construction Ec Eastern construction Home Home Sales Sales Inventory…" at bounding box center [443, 276] width 886 height 553
click at [29, 141] on icon at bounding box center [28, 139] width 11 height 10
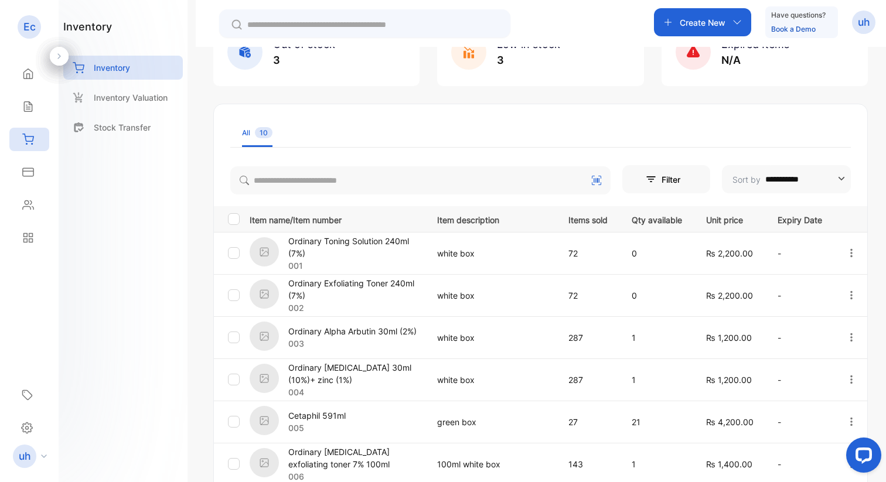
scroll to position [157, 0]
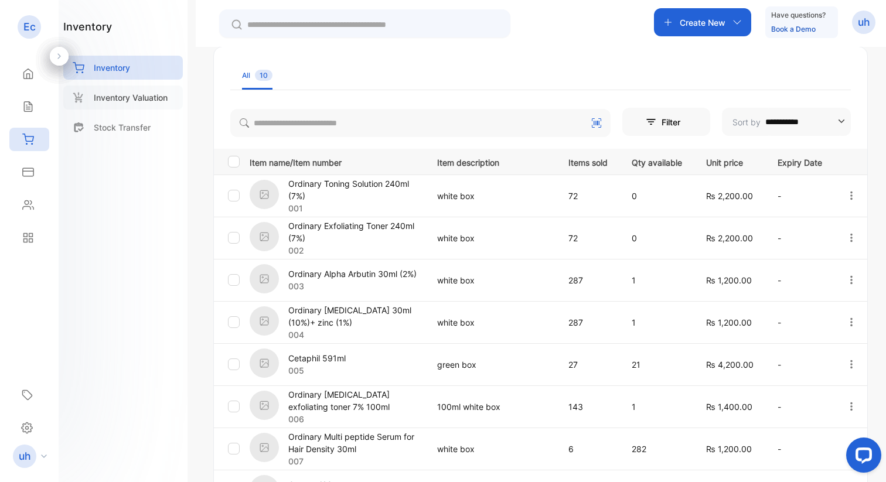
click at [112, 101] on p "Inventory Valuation" at bounding box center [131, 97] width 74 height 12
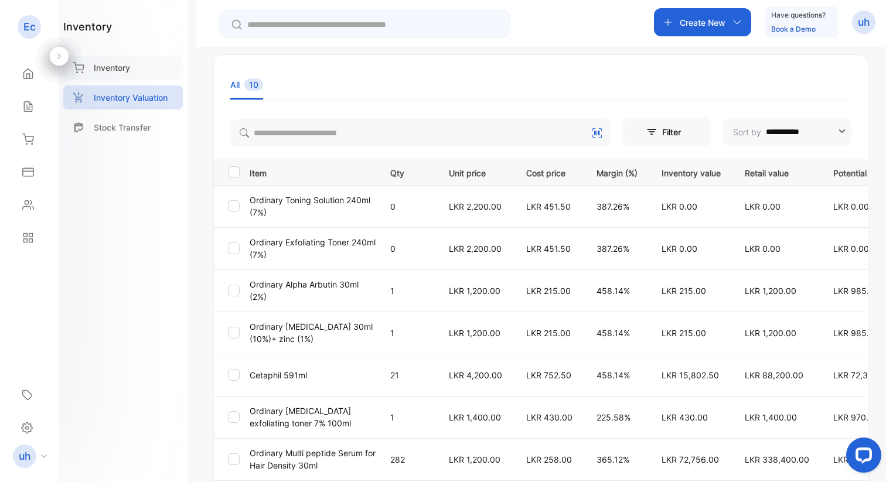
click at [128, 63] on p "Inventory" at bounding box center [112, 68] width 36 height 12
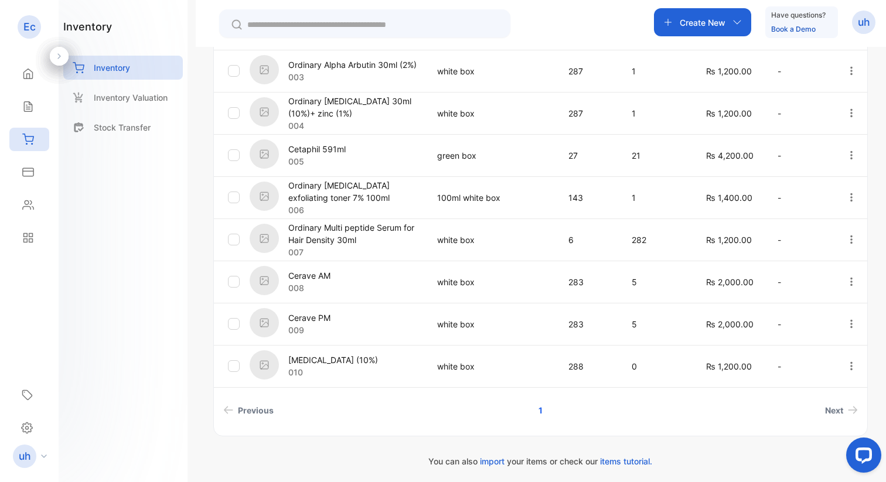
scroll to position [370, 0]
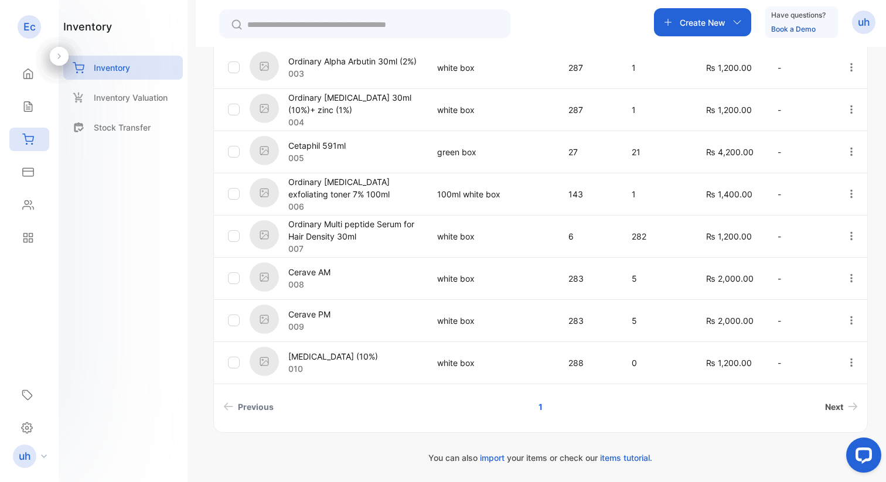
click at [837, 404] on span "Next" at bounding box center [834, 407] width 18 height 12
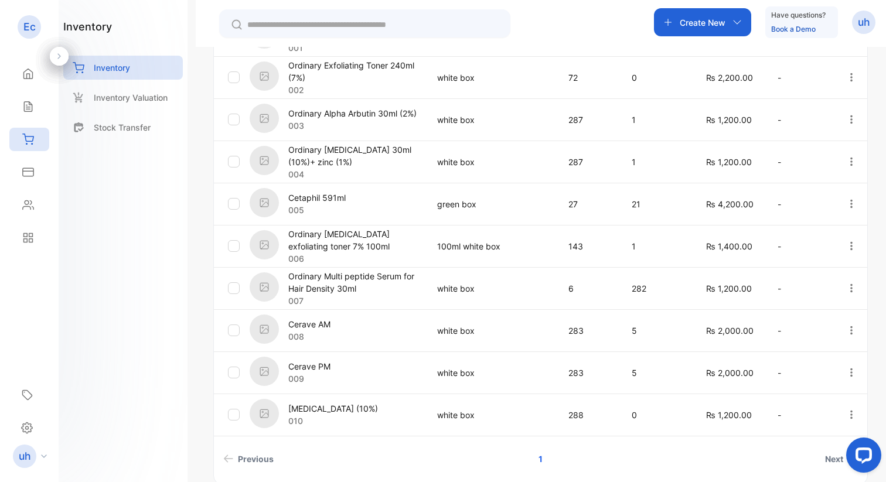
scroll to position [318, 0]
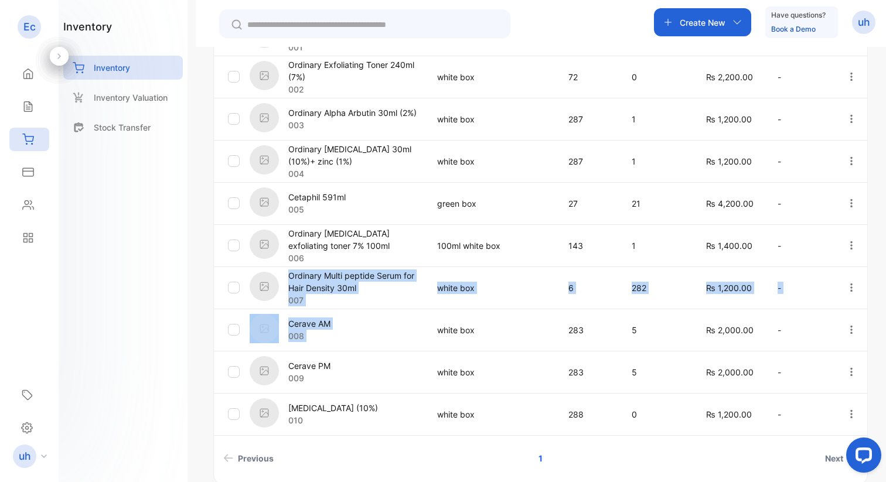
drag, startPoint x: 285, startPoint y: 270, endPoint x: 422, endPoint y: 314, distance: 144.0
click at [422, 314] on tbody "Ordinary Toning Solution 240ml (7%) 001 white box 72 0 ₨ 2,200.00 - Ordinary Ex…" at bounding box center [540, 224] width 653 height 422
click at [504, 294] on td "white box" at bounding box center [488, 288] width 131 height 42
drag, startPoint x: 289, startPoint y: 271, endPoint x: 363, endPoint y: 287, distance: 75.6
click at [363, 287] on p "Ordinary Multi peptide Serum for Hair Density 30ml" at bounding box center [355, 282] width 134 height 25
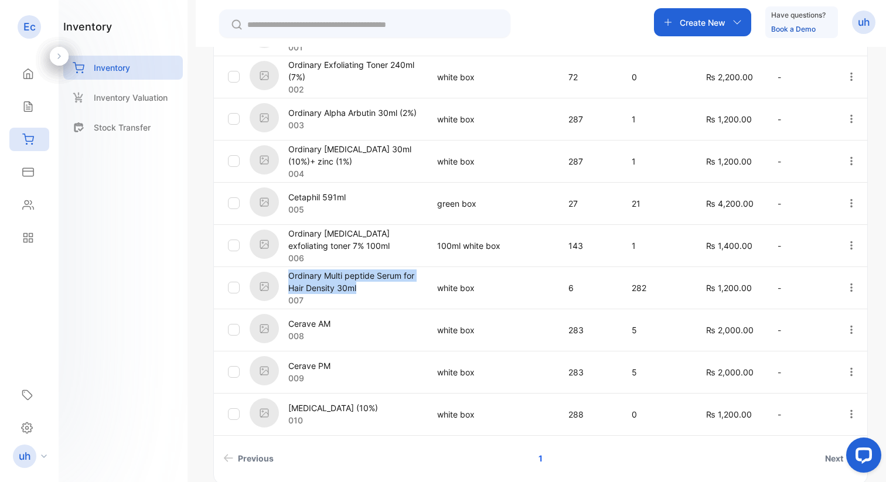
copy p "Ordinary Multi peptide Serum for Hair Density 30ml"
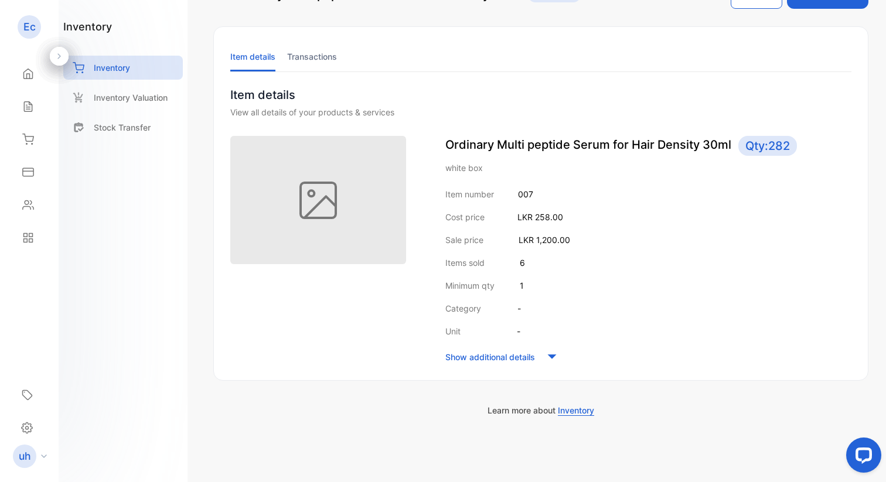
scroll to position [41, 0]
click at [29, 81] on div "Home" at bounding box center [29, 73] width 40 height 23
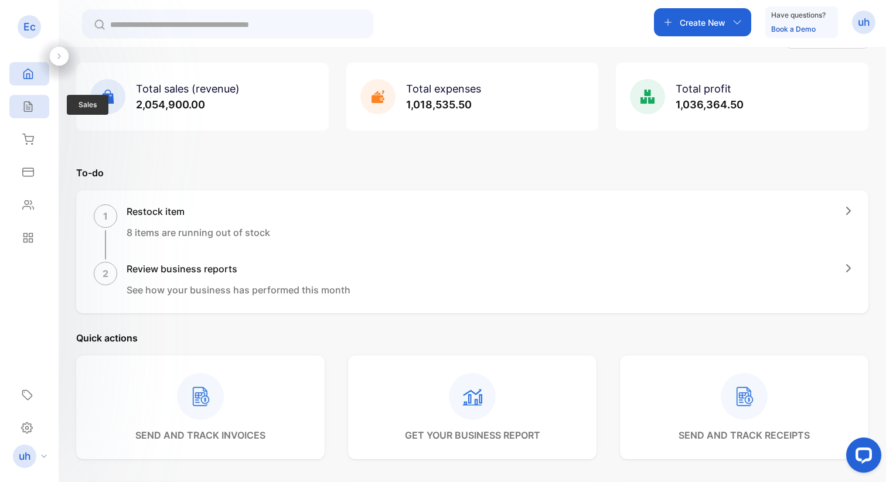
click at [38, 103] on div "Sales" at bounding box center [29, 106] width 40 height 23
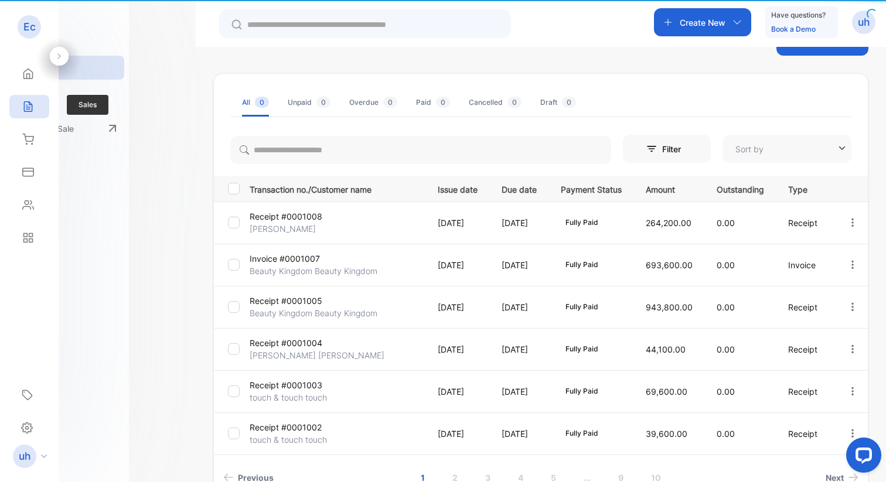
type input "**********"
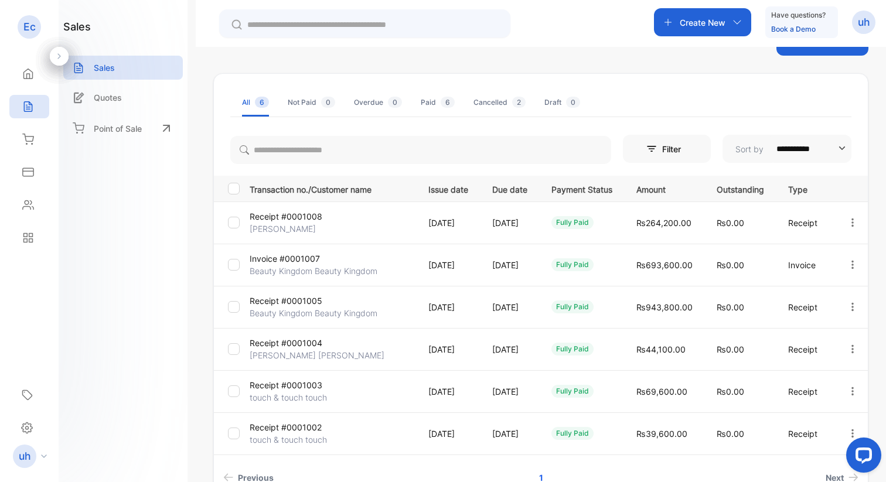
click at [837, 223] on icon "button" at bounding box center [852, 222] width 11 height 11
click at [837, 267] on div "View Receipt" at bounding box center [828, 255] width 93 height 23
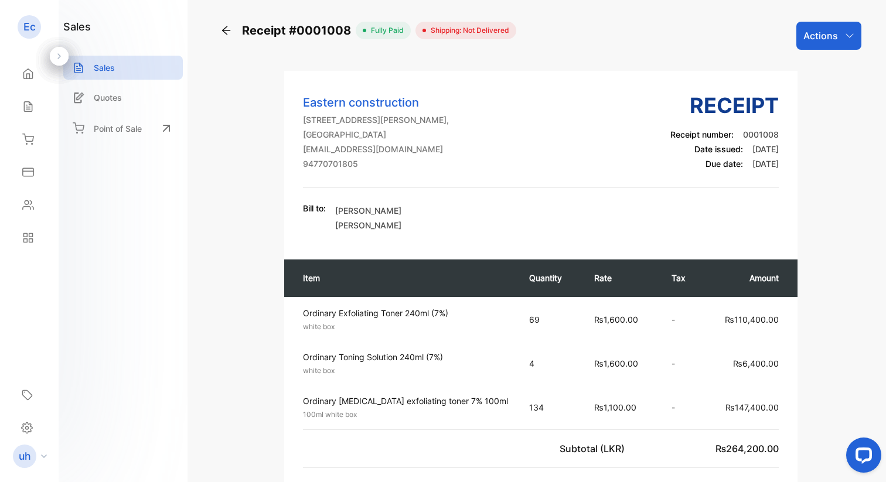
click at [829, 40] on p "Actions" at bounding box center [820, 36] width 35 height 14
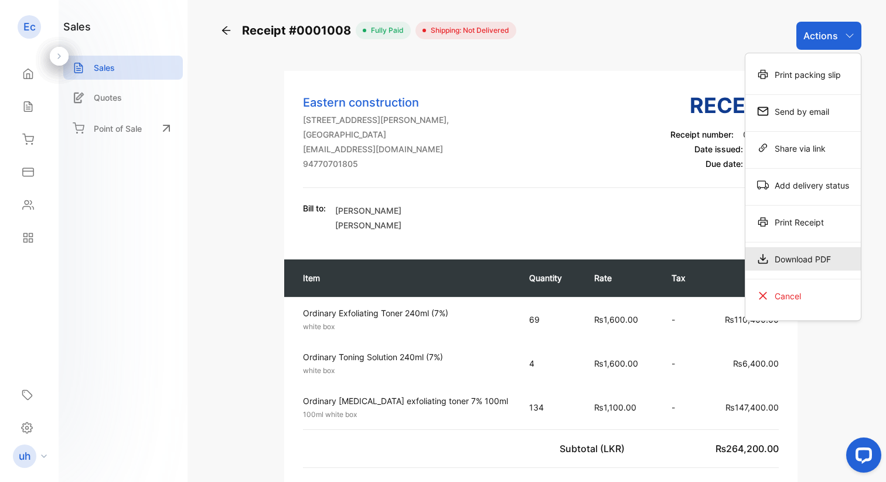
click at [811, 256] on div "Download PDF" at bounding box center [802, 258] width 115 height 23
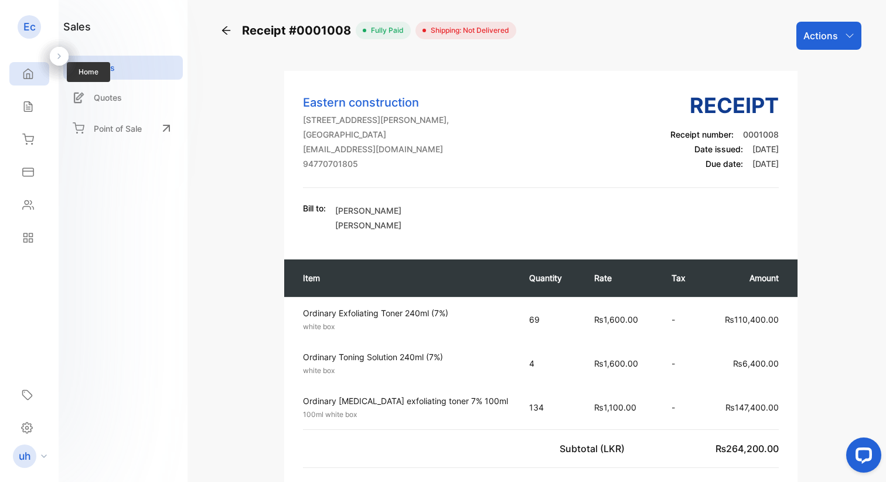
click at [17, 79] on div "Home" at bounding box center [29, 73] width 40 height 23
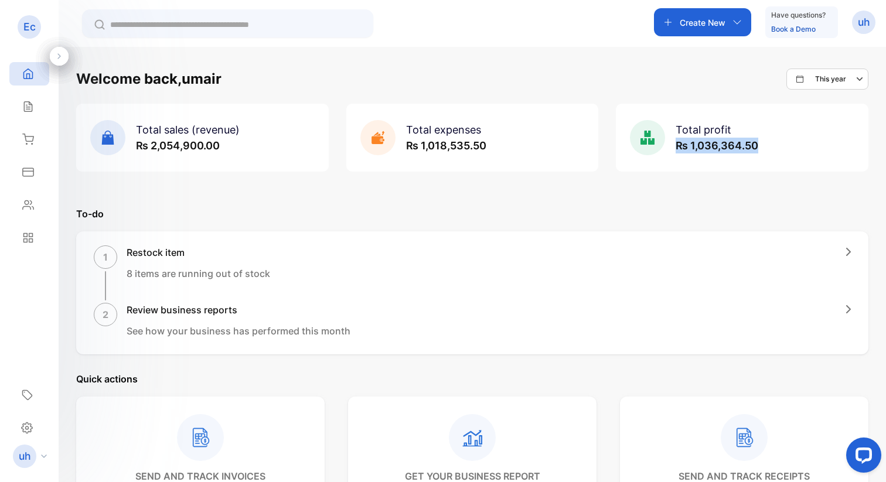
drag, startPoint x: 674, startPoint y: 145, endPoint x: 810, endPoint y: 165, distance: 136.7
click at [810, 165] on div "Total profit ₨ 1,036,364.50" at bounding box center [742, 138] width 253 height 68
click at [785, 145] on div "Total profit ₨ 1,036,364.50" at bounding box center [742, 138] width 253 height 68
drag, startPoint x: 133, startPoint y: 146, endPoint x: 220, endPoint y: 138, distance: 87.7
click at [220, 138] on div "Total sales (revenue) ₨ 2,054,900.00" at bounding box center [164, 137] width 149 height 35
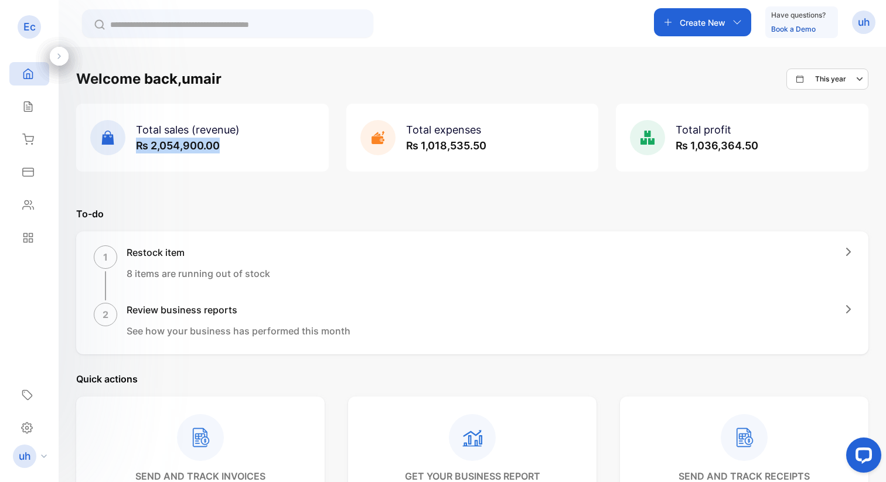
click at [247, 142] on div "Total sales (revenue) ₨ 2,054,900.00" at bounding box center [202, 138] width 253 height 68
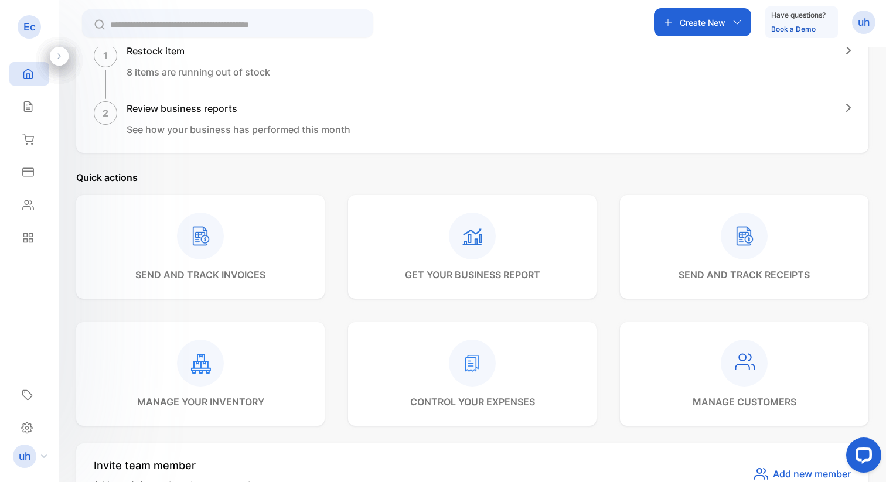
scroll to position [238, 0]
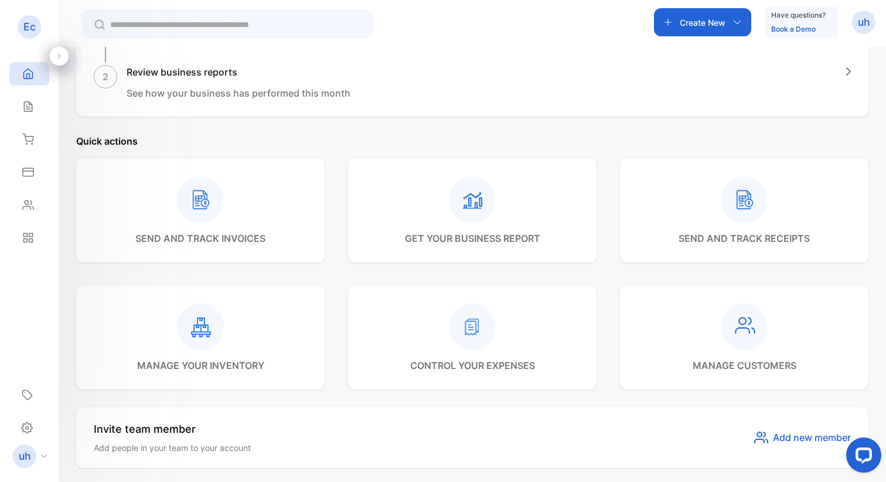
click at [201, 79] on div "Review business reports See how your business has performed this month" at bounding box center [239, 82] width 224 height 35
click at [112, 76] on div "2" at bounding box center [105, 76] width 23 height 23
click at [492, 234] on p "get your business report" at bounding box center [472, 238] width 135 height 14
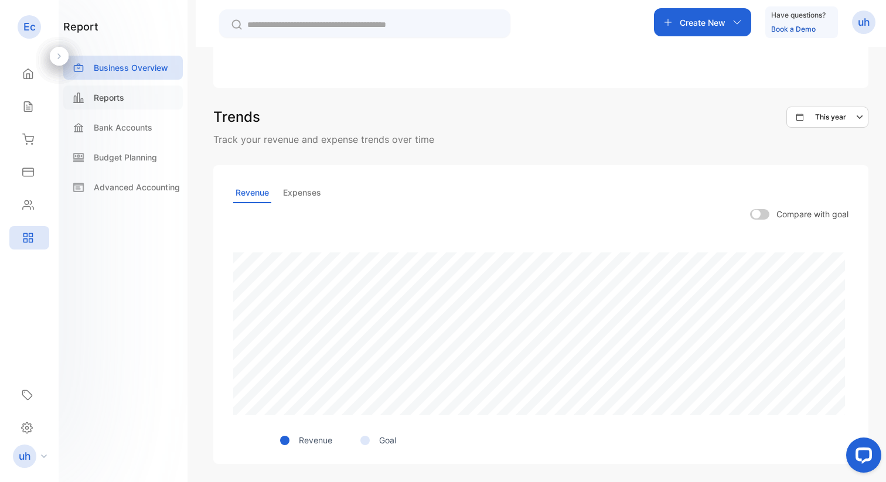
click at [136, 104] on div "Reports" at bounding box center [123, 98] width 120 height 24
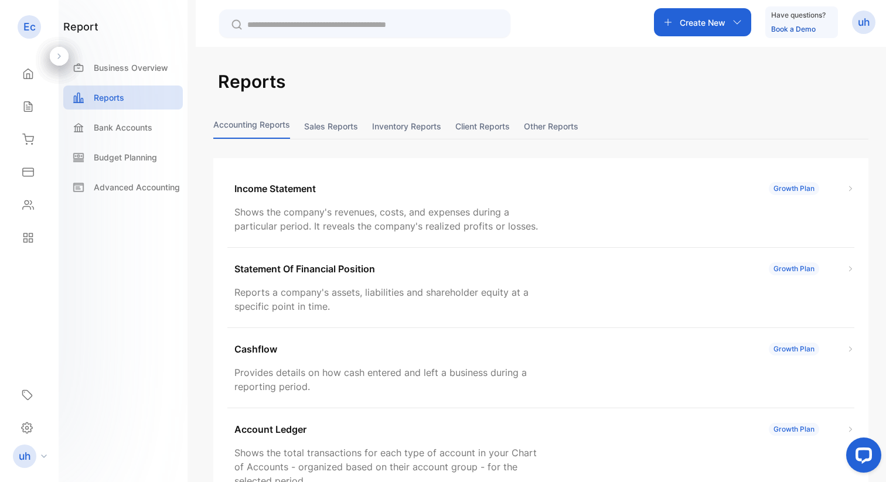
click at [337, 137] on button "Sales reports" at bounding box center [331, 126] width 54 height 25
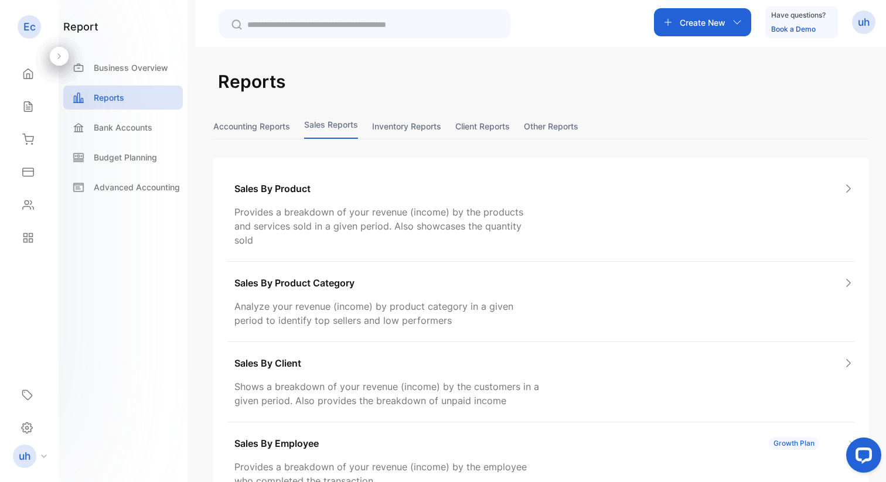
click at [429, 131] on button "Inventory reports" at bounding box center [406, 126] width 69 height 25
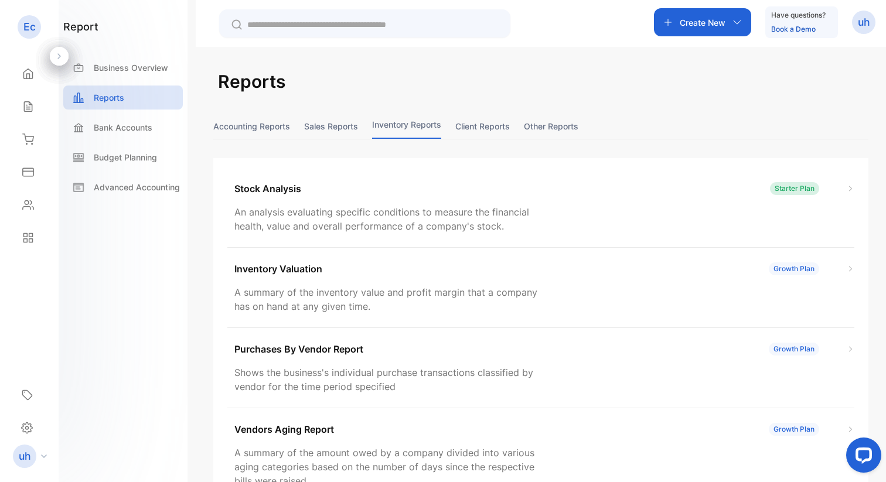
click at [471, 129] on button "Client reports" at bounding box center [482, 126] width 54 height 25
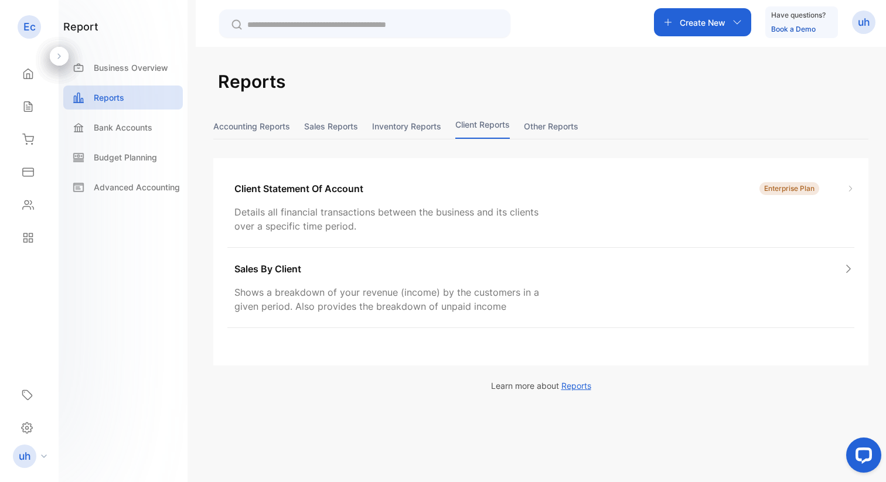
click at [558, 132] on button "Other reports" at bounding box center [551, 126] width 54 height 25
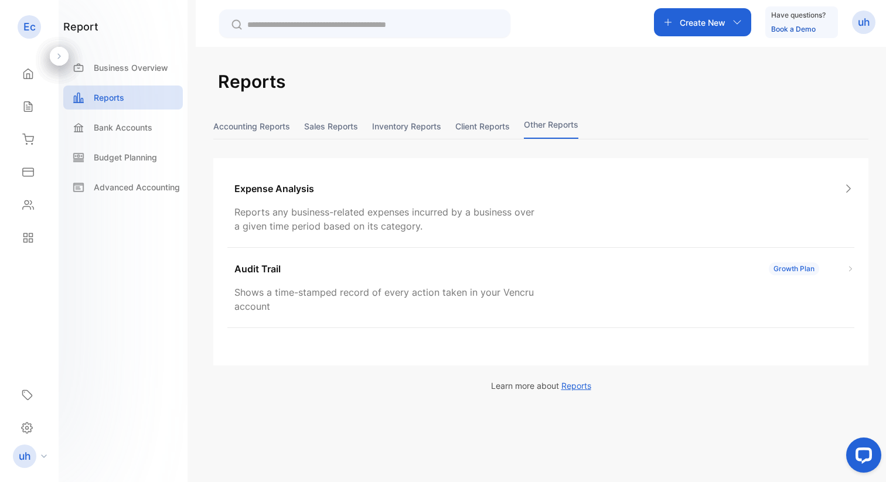
click at [247, 124] on button "Accounting Reports" at bounding box center [251, 126] width 77 height 25
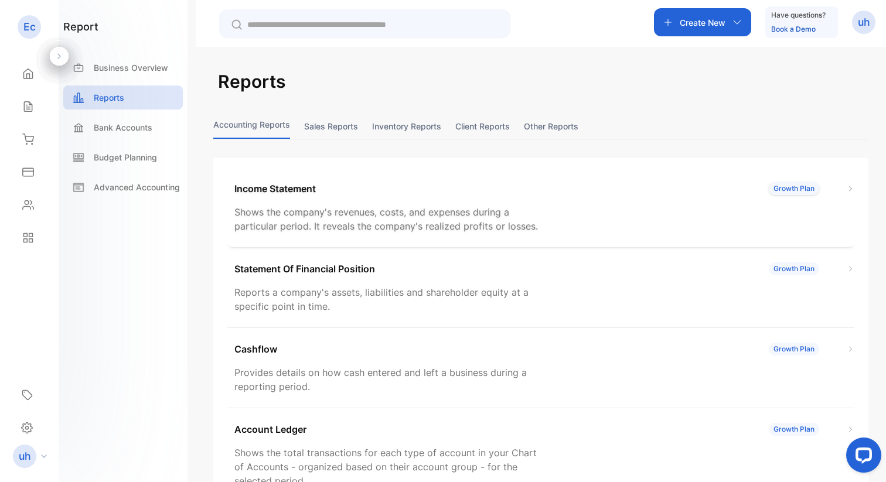
click at [309, 192] on p "Income Statement" at bounding box center [274, 189] width 81 height 14
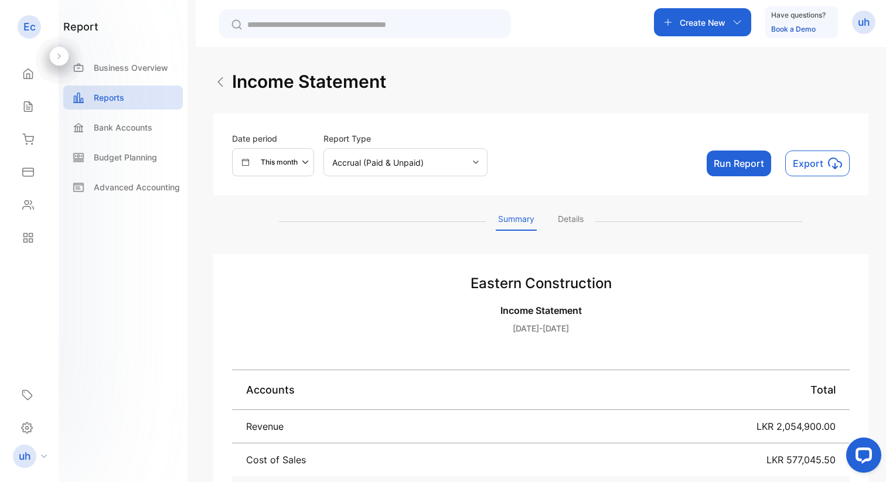
scroll to position [209, 0]
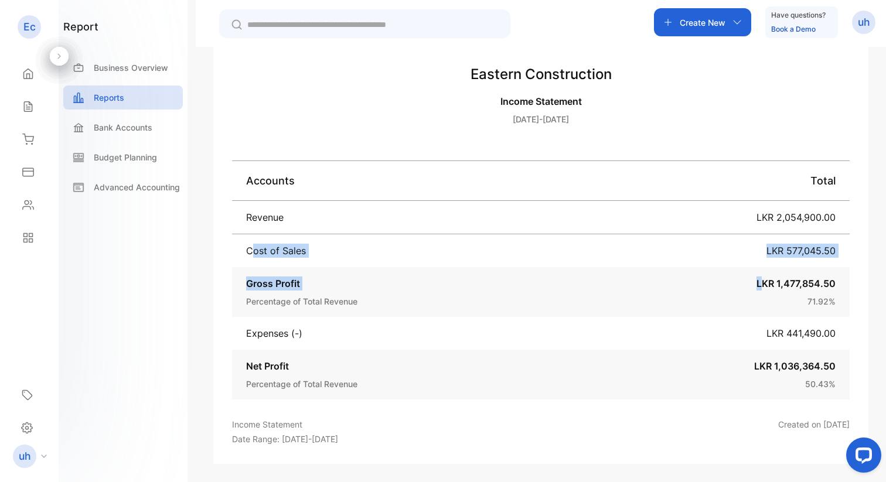
drag, startPoint x: 247, startPoint y: 247, endPoint x: 757, endPoint y: 277, distance: 510.7
click at [757, 277] on div "Revenue LKR 2,054,900.00 Cost of Sales LKR 577,045.50 Gross Profit LKR 1,477,85…" at bounding box center [541, 300] width 618 height 199
click at [621, 272] on div "Gross Profit LKR 1,477,854.50 Percentage of Total Revenue 71.92 %" at bounding box center [541, 292] width 618 height 50
drag, startPoint x: 778, startPoint y: 250, endPoint x: 871, endPoint y: 251, distance: 93.2
click at [837, 251] on div "Income statement Date period This month Report Type Accrual (Paid & Unpaid) Run…" at bounding box center [541, 288] width 690 height 482
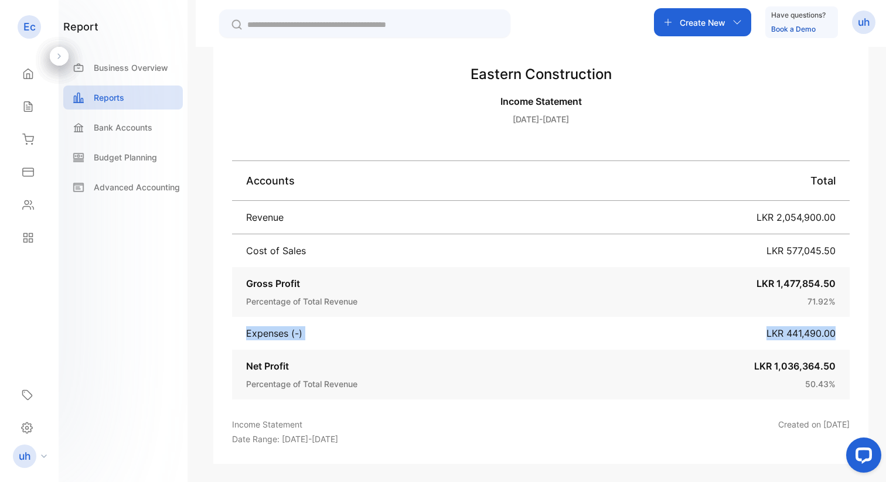
drag, startPoint x: 248, startPoint y: 331, endPoint x: 841, endPoint y: 347, distance: 593.2
click at [837, 335] on div "Expenses (-) LKR 441,490.00" at bounding box center [541, 333] width 618 height 33
drag, startPoint x: 763, startPoint y: 216, endPoint x: 858, endPoint y: 218, distance: 94.9
click at [837, 218] on div "Eastern construction Income Statement Aug 01, 2025-Aug 31, 2025 Accounts Total …" at bounding box center [540, 254] width 655 height 419
drag, startPoint x: 793, startPoint y: 391, endPoint x: 804, endPoint y: 374, distance: 20.0
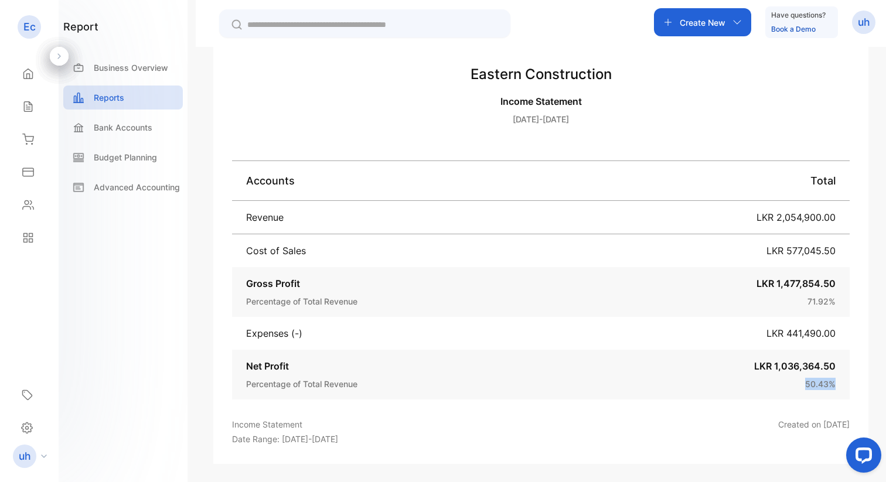
click at [804, 374] on div "Net Profit LKR 1,036,364.50 Percentage of Total Revenue 50.43 %" at bounding box center [541, 375] width 618 height 50
click at [764, 388] on div "Percentage of Total Revenue 50.43 %" at bounding box center [540, 384] width 589 height 12
click at [33, 88] on div "Home Home" at bounding box center [29, 73] width 40 height 33
click at [29, 83] on div "Home" at bounding box center [29, 73] width 40 height 23
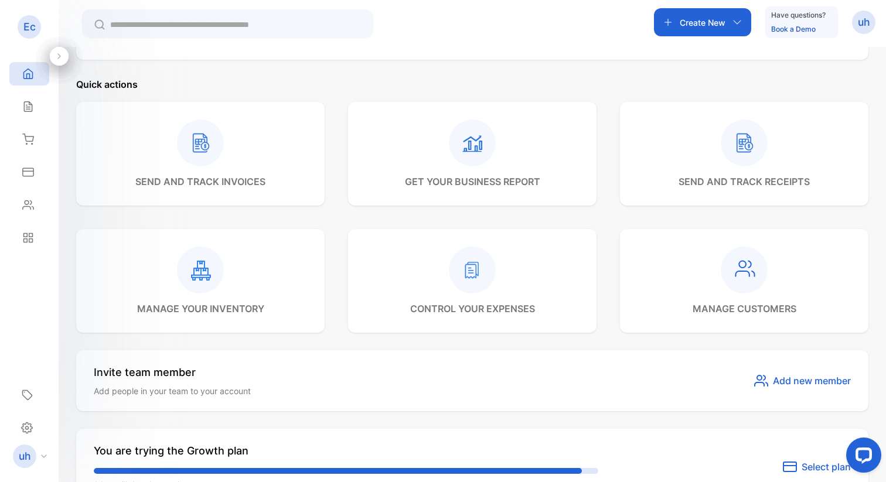
click at [545, 23] on div "Create New Have questions? Book a Demo uh" at bounding box center [472, 23] width 827 height 47
click at [49, 74] on div "Home Home Sales Sales Inventory Inventory Expenses Expenses Contacts Contacts R…" at bounding box center [29, 155] width 59 height 197
click at [38, 73] on div "Home" at bounding box center [29, 73] width 40 height 23
click at [26, 79] on icon at bounding box center [28, 74] width 9 height 10
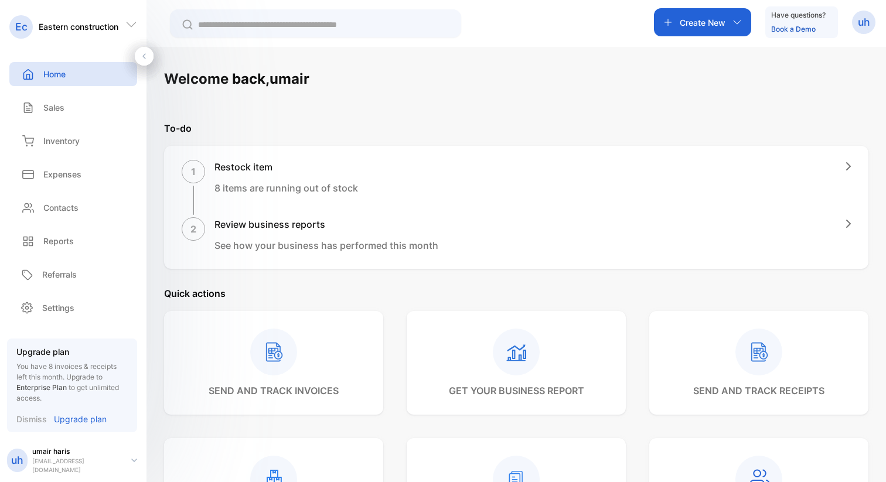
click at [76, 70] on div "Home" at bounding box center [73, 74] width 128 height 24
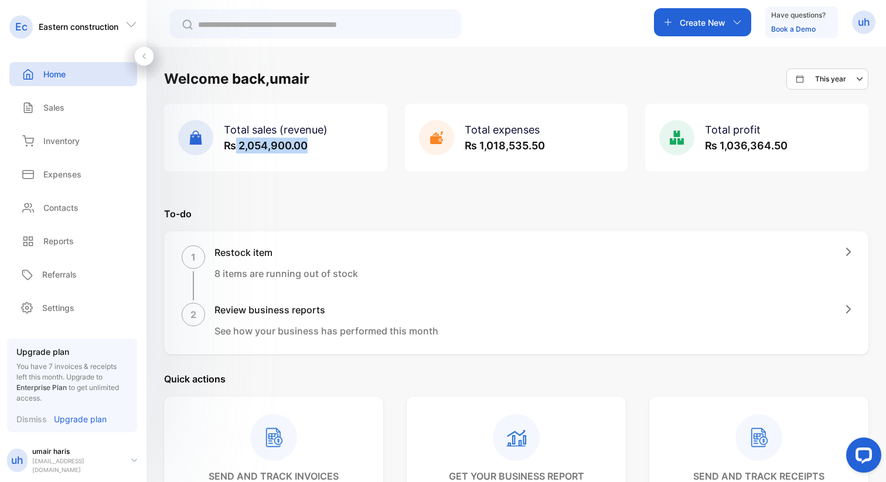
drag, startPoint x: 234, startPoint y: 143, endPoint x: 326, endPoint y: 150, distance: 92.3
click at [325, 150] on p "₨ 2,054,900.00" at bounding box center [276, 146] width 104 height 16
click at [83, 182] on div "Expenses" at bounding box center [73, 174] width 128 height 24
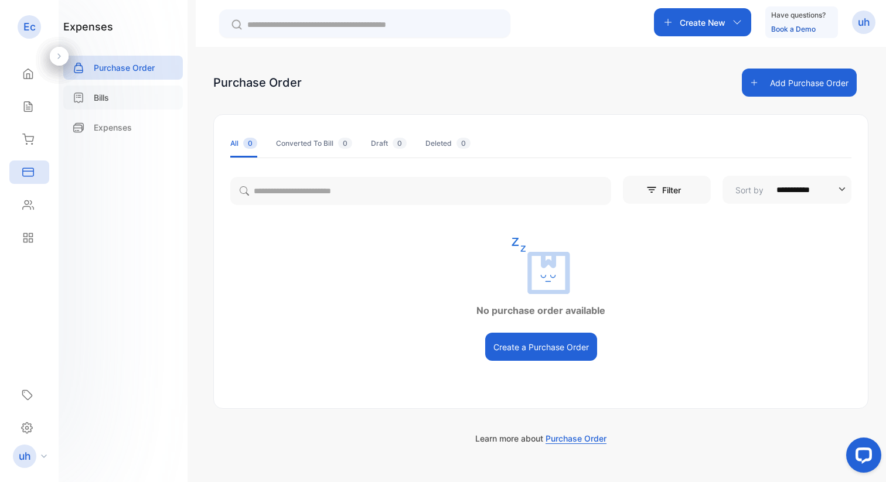
click at [123, 103] on div "Bills" at bounding box center [123, 98] width 120 height 24
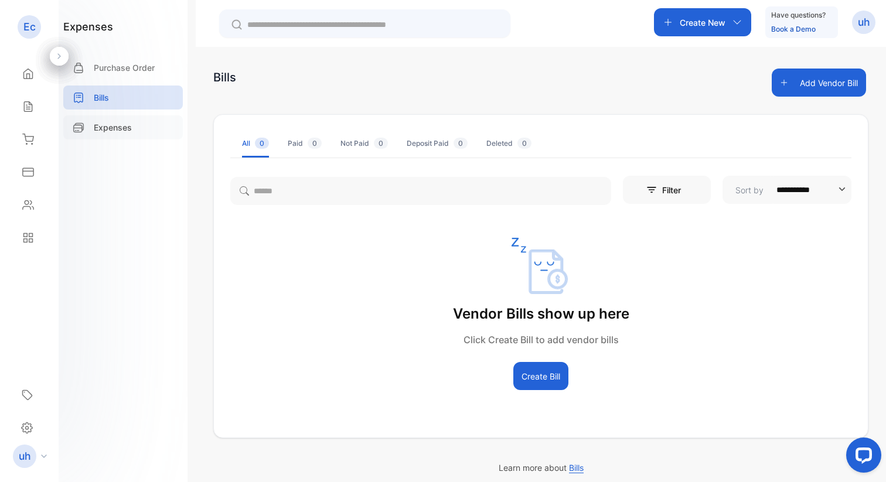
click at [126, 132] on p "Expenses" at bounding box center [113, 127] width 38 height 12
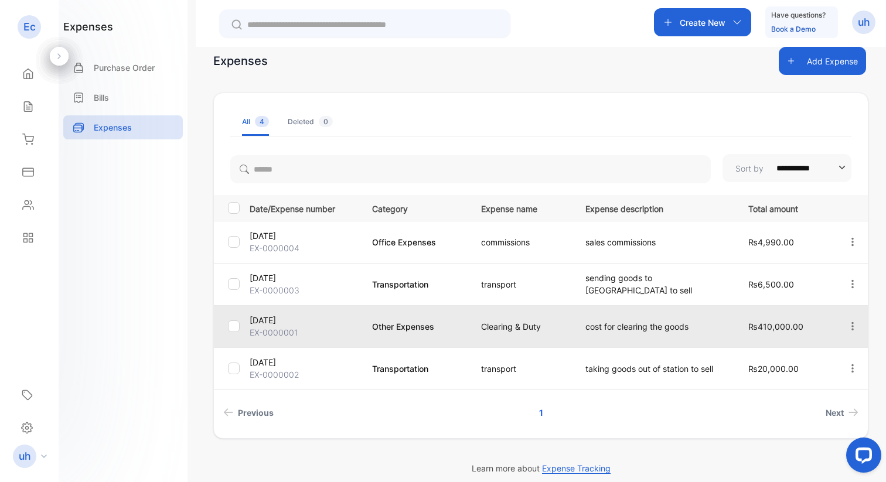
scroll to position [22, 0]
